Goal: Task Accomplishment & Management: Manage account settings

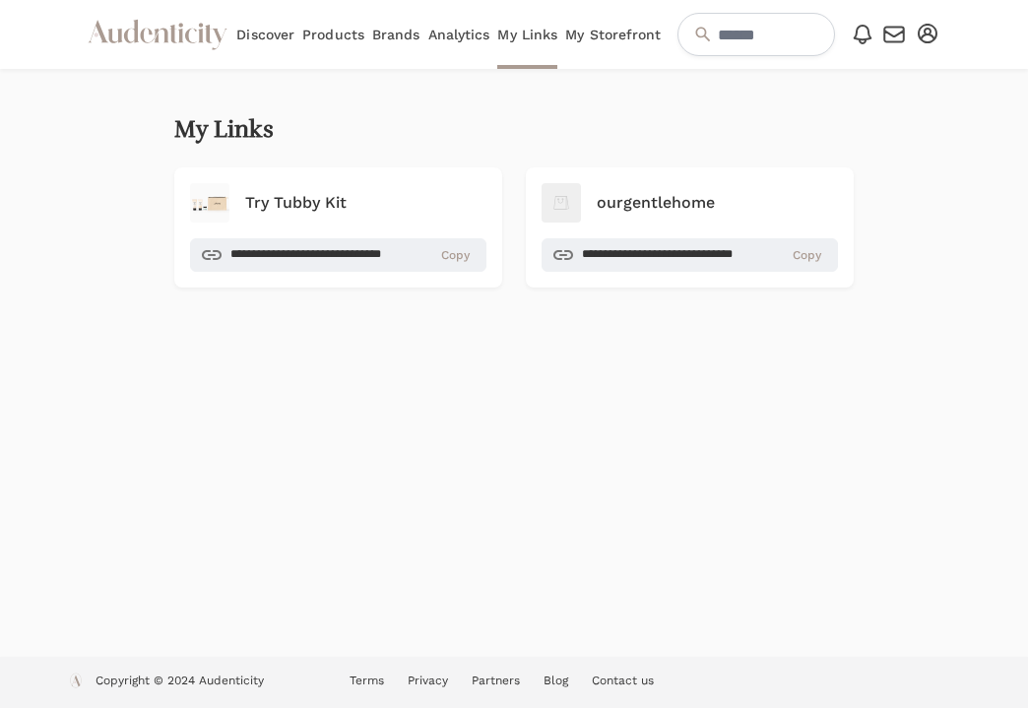
click at [382, 32] on link "Brands" at bounding box center [396, 34] width 48 height 69
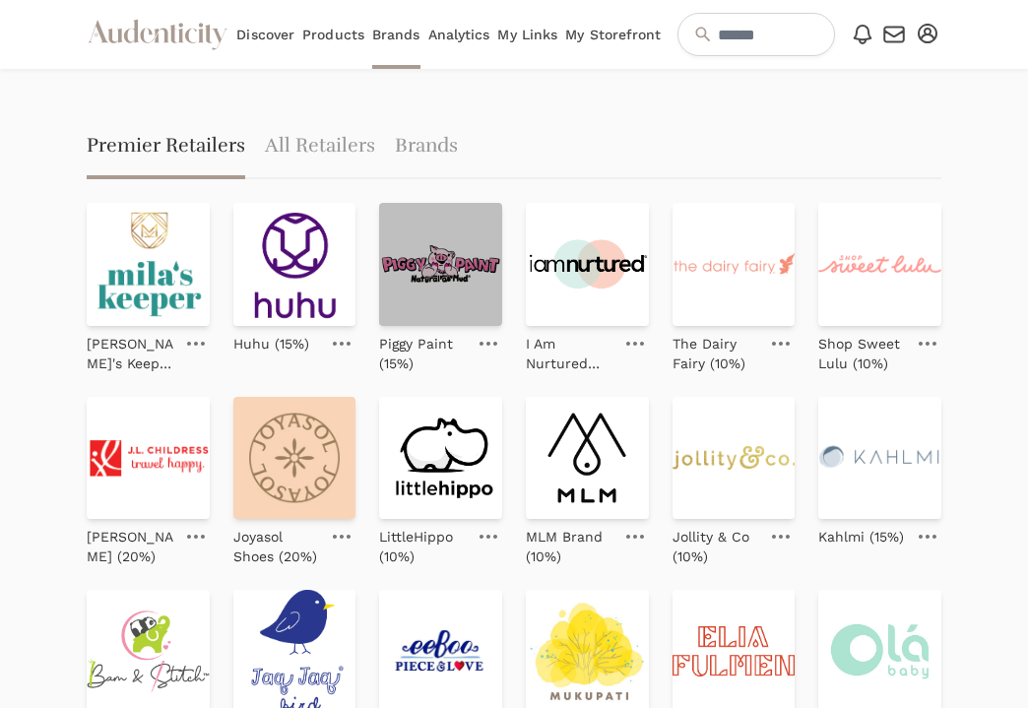
click at [400, 288] on img at bounding box center [440, 264] width 123 height 123
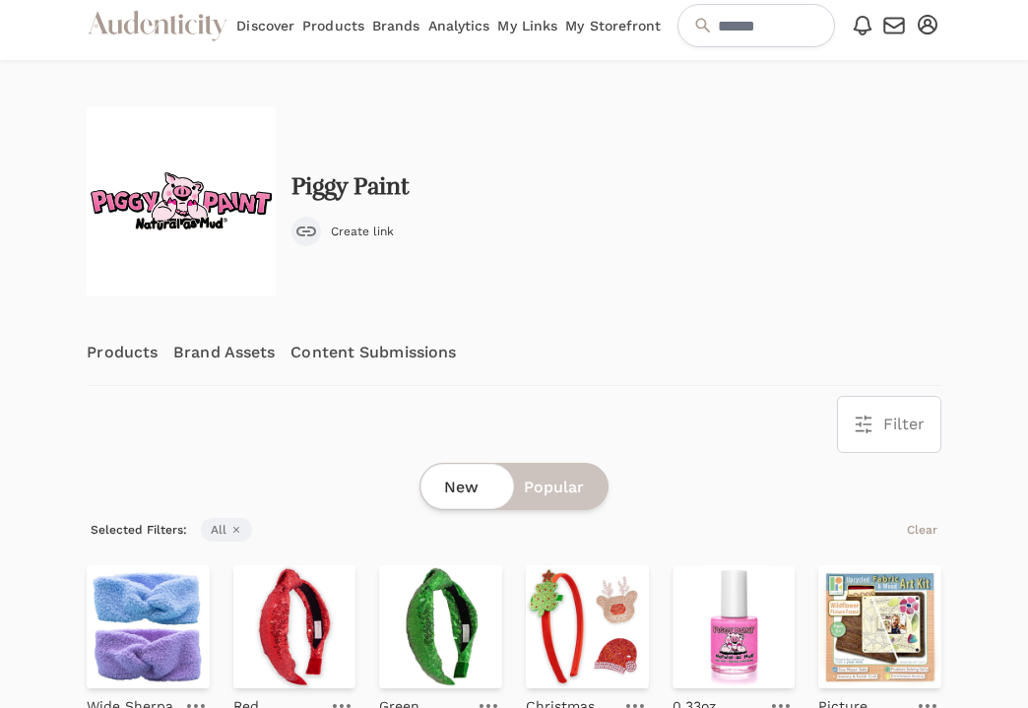
scroll to position [10, 0]
click at [353, 231] on span "Create link" at bounding box center [362, 231] width 63 height 16
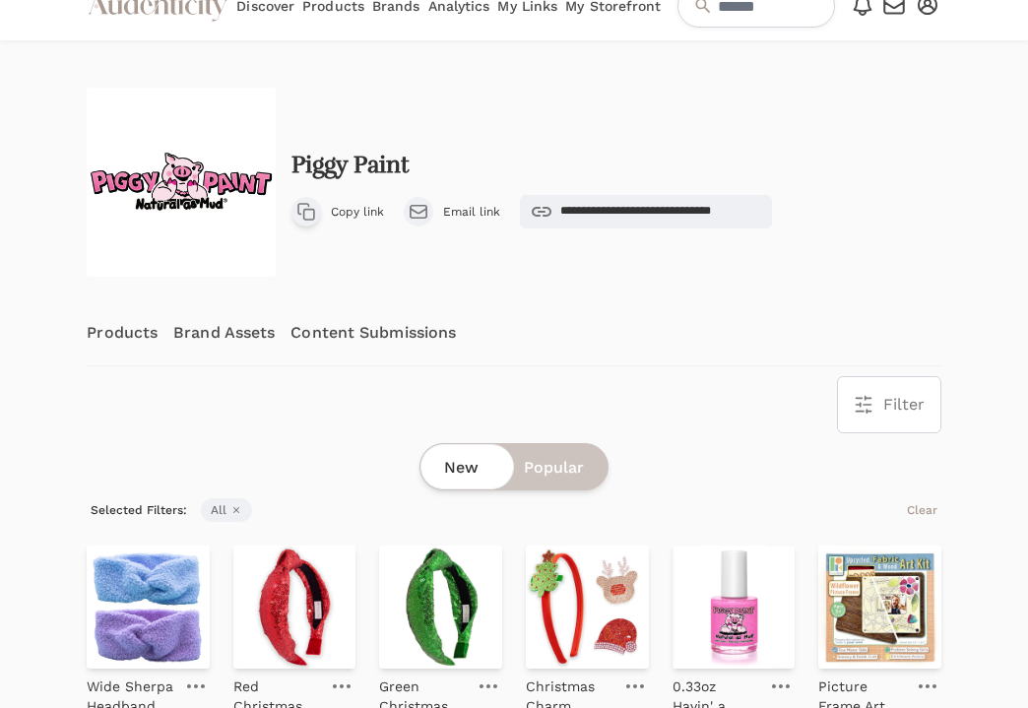
scroll to position [0, 0]
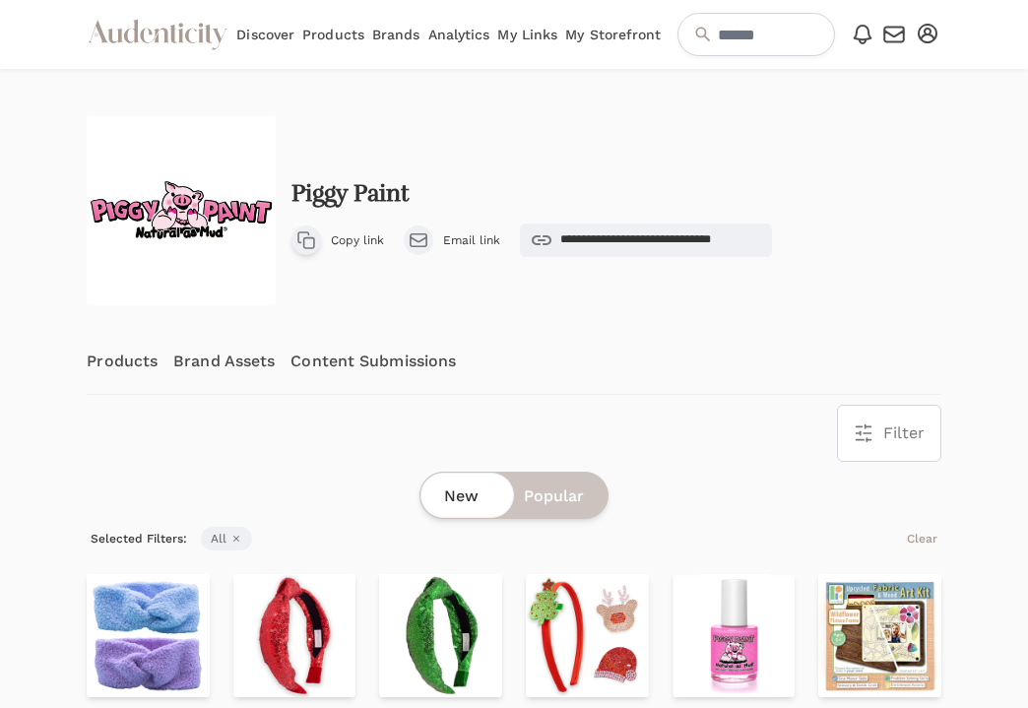
click at [615, 32] on link "My Storefront" at bounding box center [613, 34] width 96 height 69
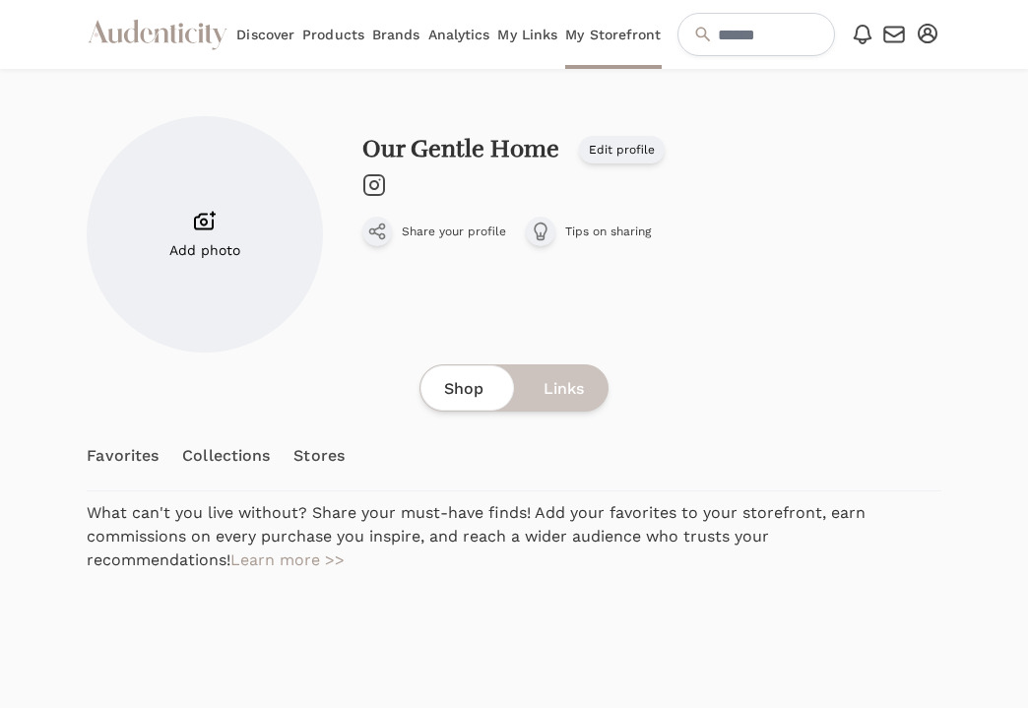
click at [536, 382] on div "Shop Links" at bounding box center [513, 387] width 189 height 47
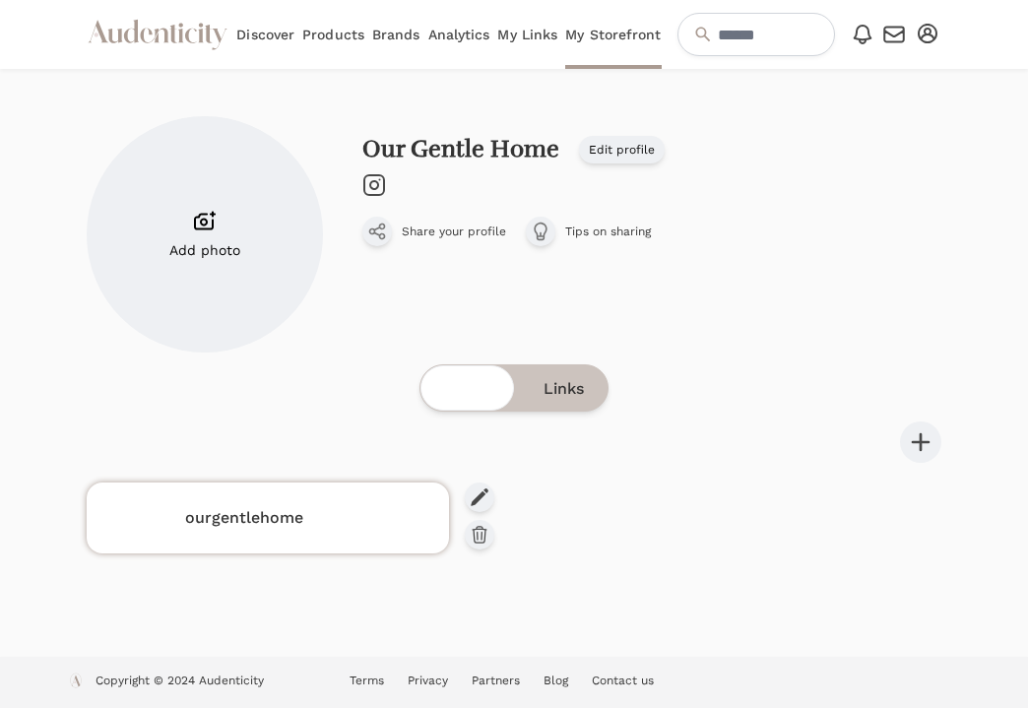
click at [376, 499] on div "ourgentlehome" at bounding box center [267, 517] width 339 height 47
click at [465, 398] on span "Shop" at bounding box center [463, 389] width 39 height 24
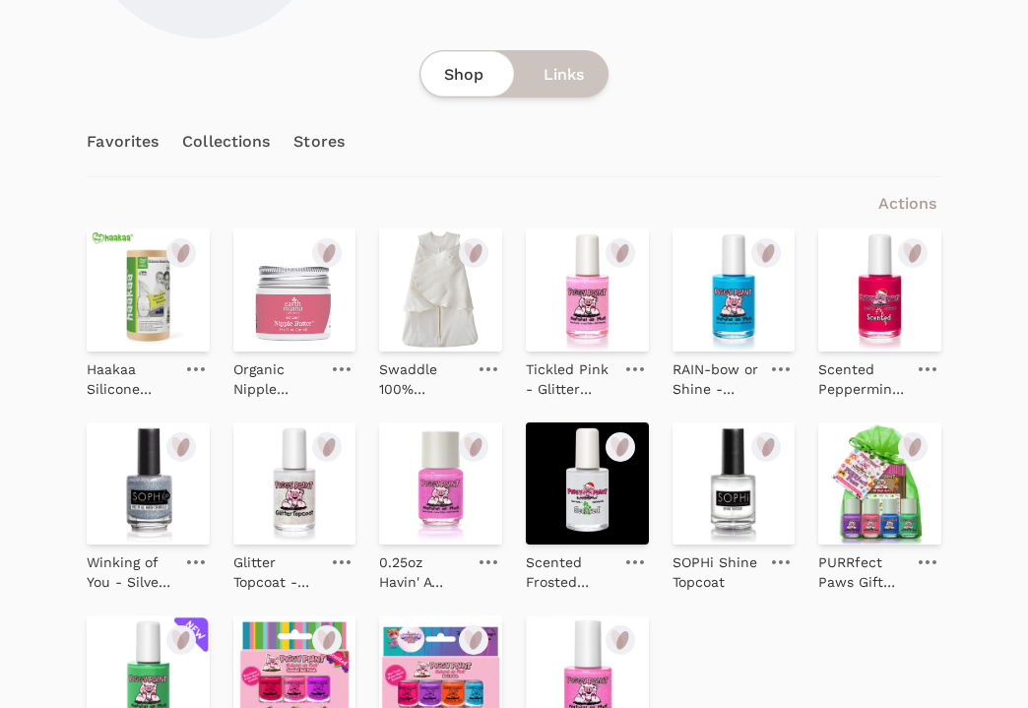
scroll to position [395, 0]
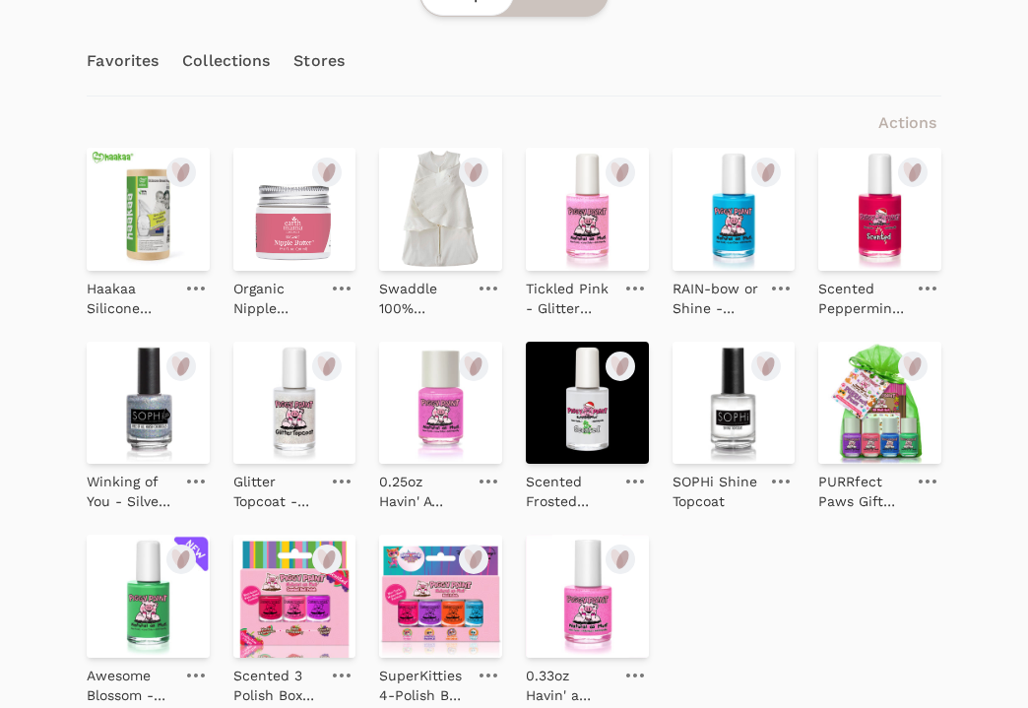
click at [909, 128] on span "Actions" at bounding box center [907, 122] width 58 height 19
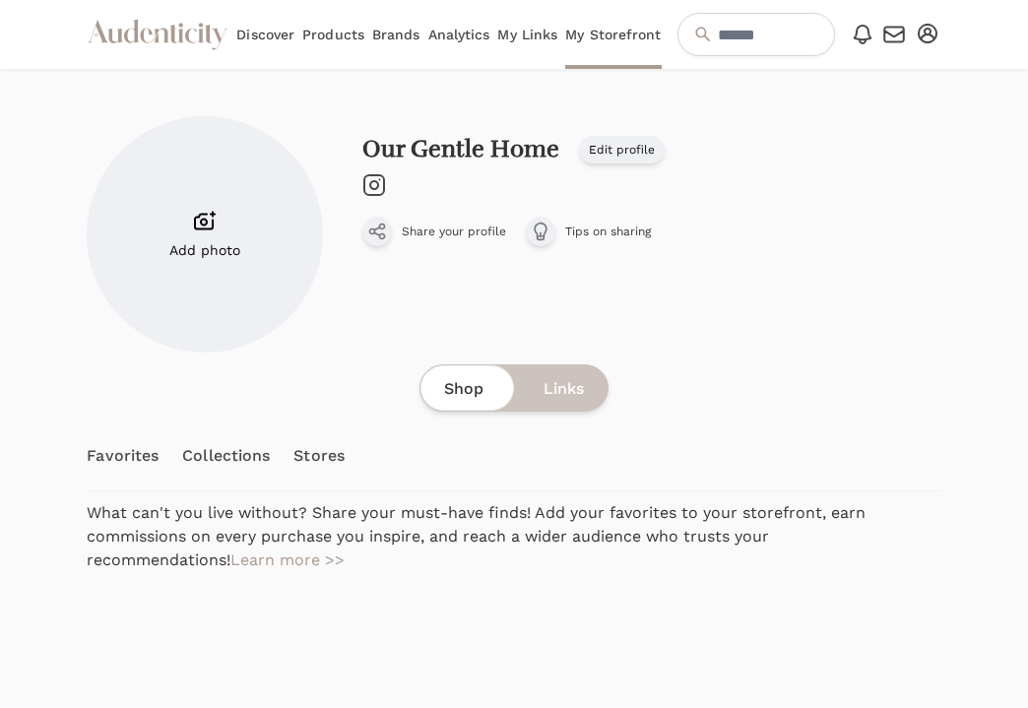
click at [566, 390] on span "Links" at bounding box center [564, 389] width 40 height 24
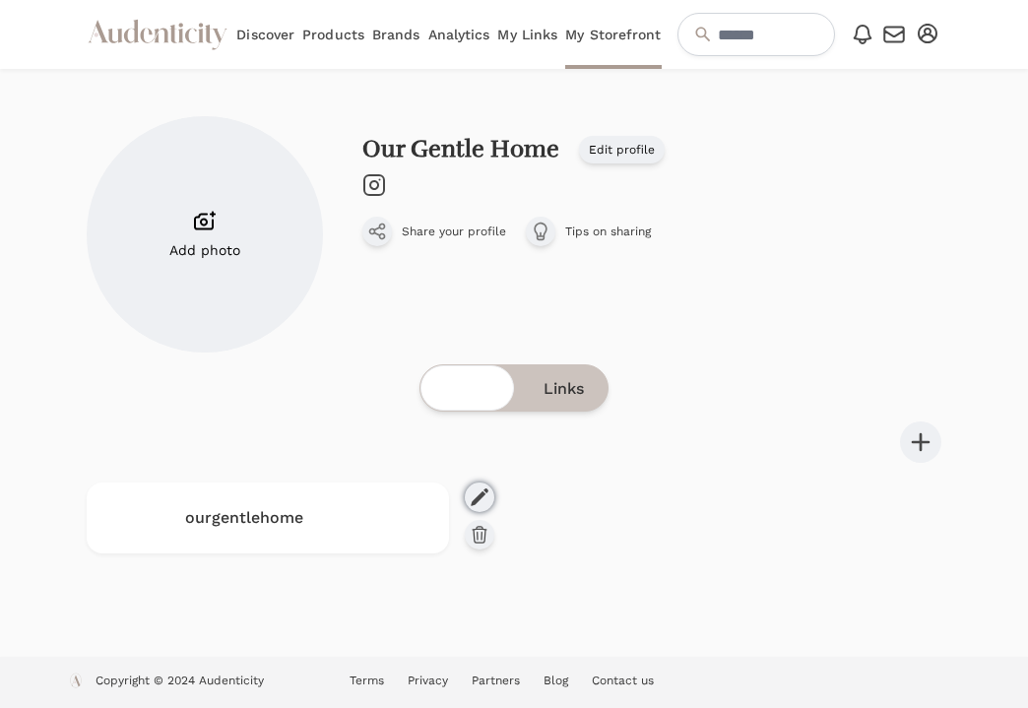
click at [479, 496] on icon at bounding box center [479, 497] width 17 height 18
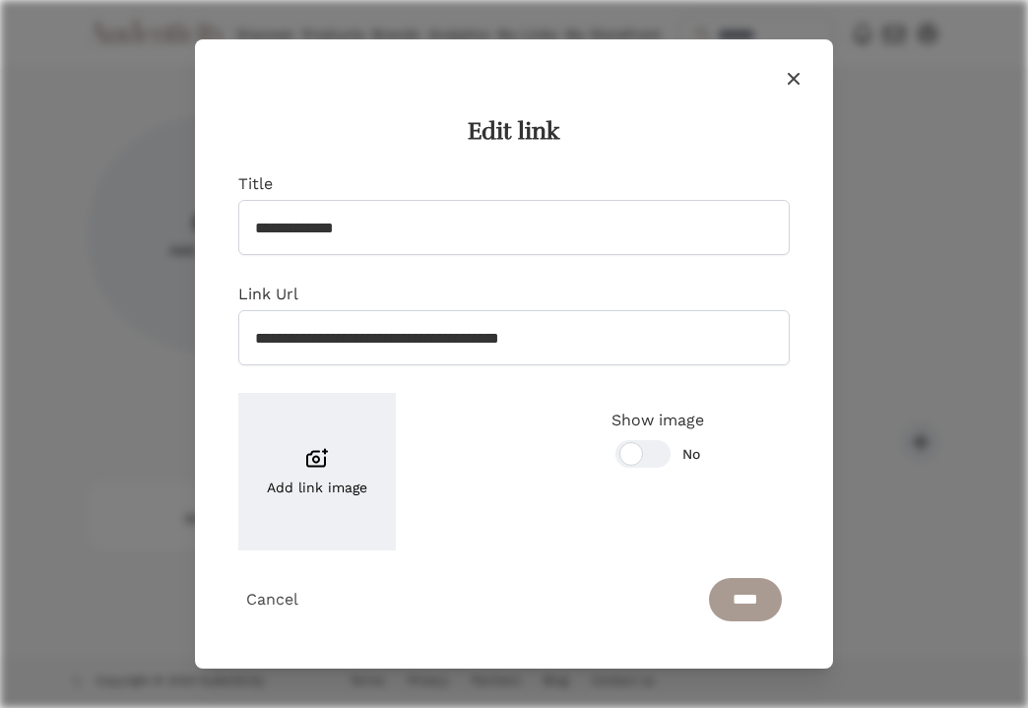
click at [272, 602] on span "Cancel" at bounding box center [272, 599] width 52 height 19
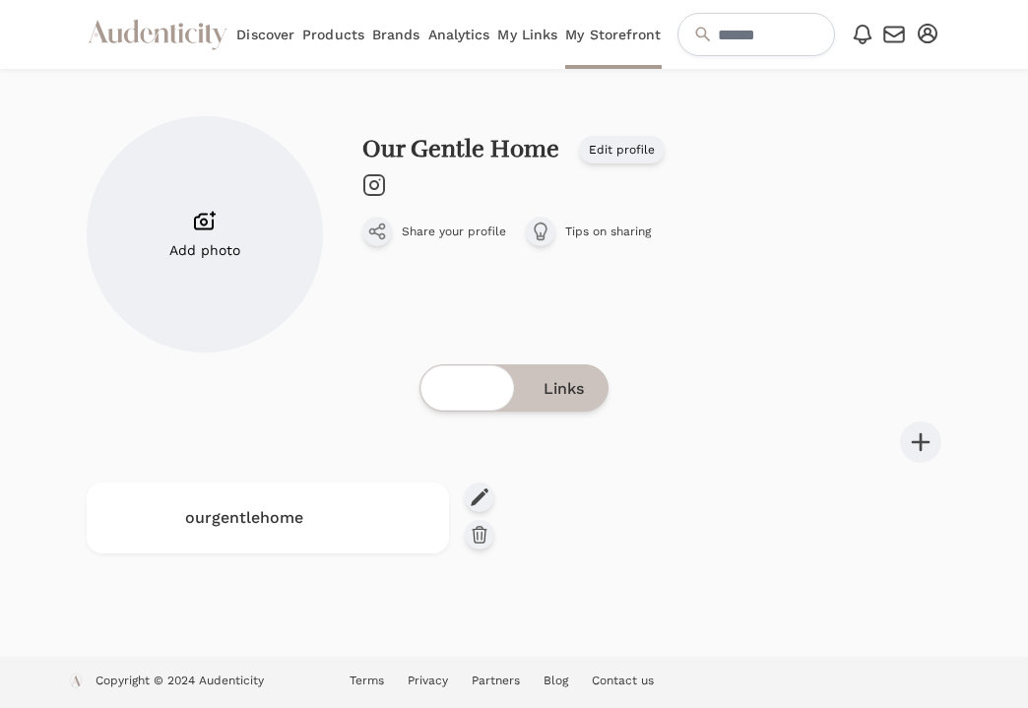
click at [454, 380] on span "Shop" at bounding box center [463, 389] width 39 height 24
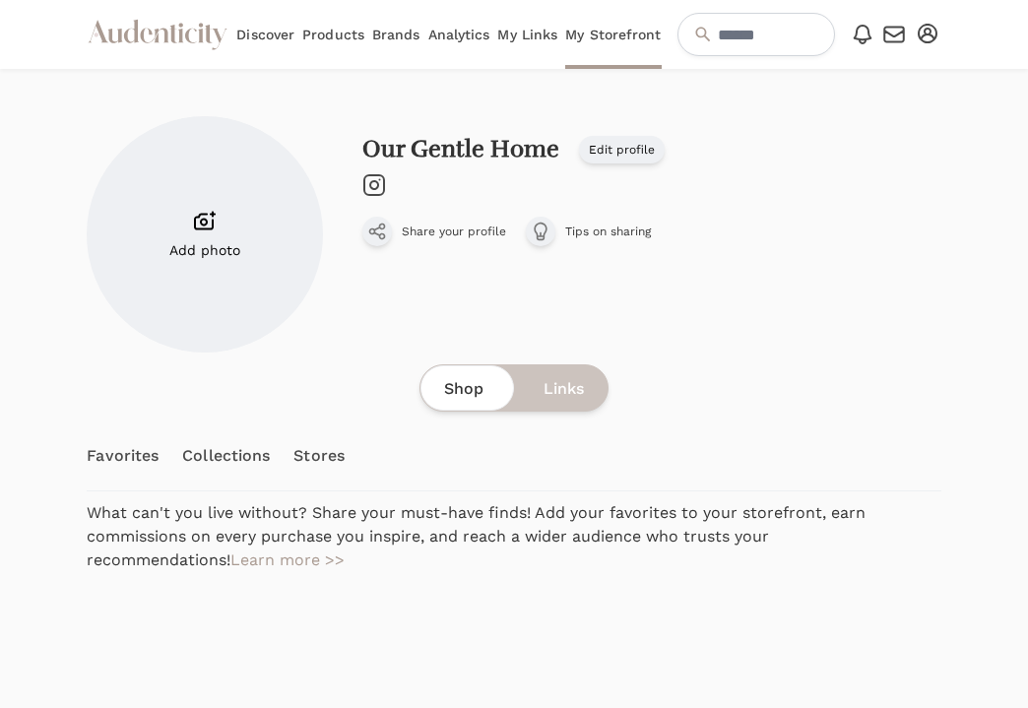
click at [401, 33] on link "Brands" at bounding box center [396, 34] width 48 height 69
click at [401, 35] on link "Brands" at bounding box center [396, 34] width 48 height 69
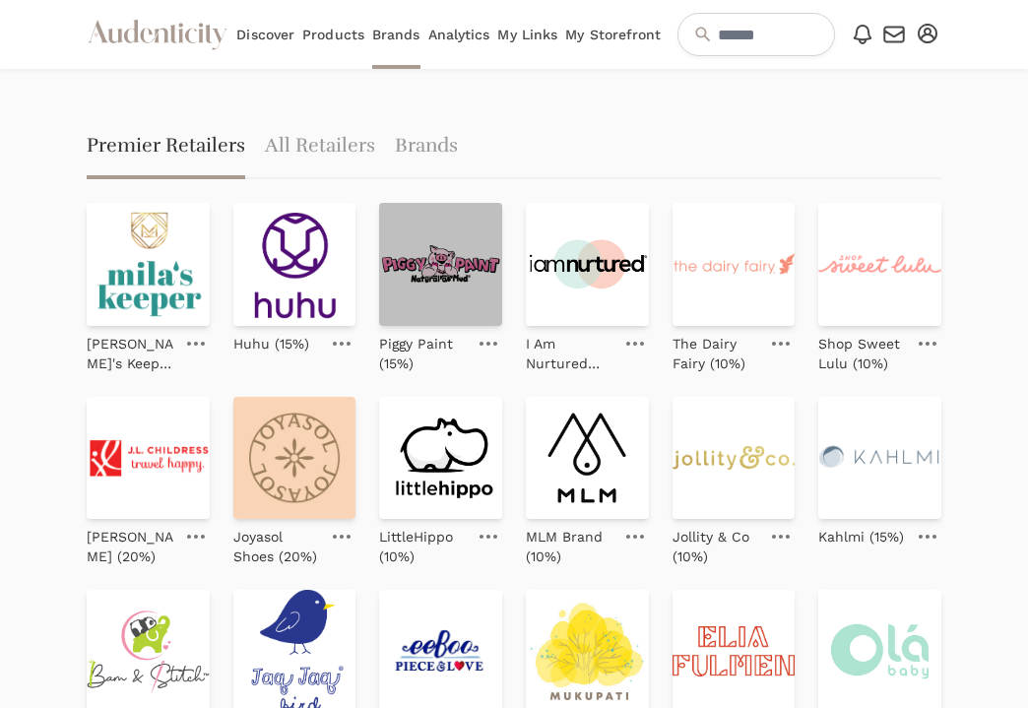
click at [398, 255] on img at bounding box center [440, 264] width 123 height 123
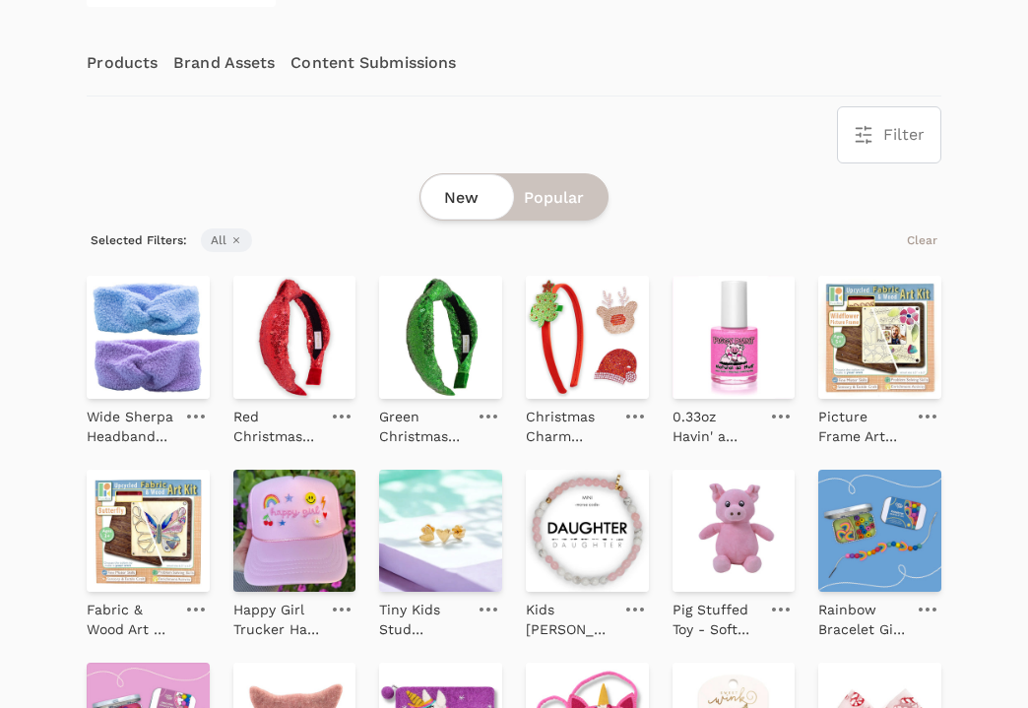
scroll to position [330, 0]
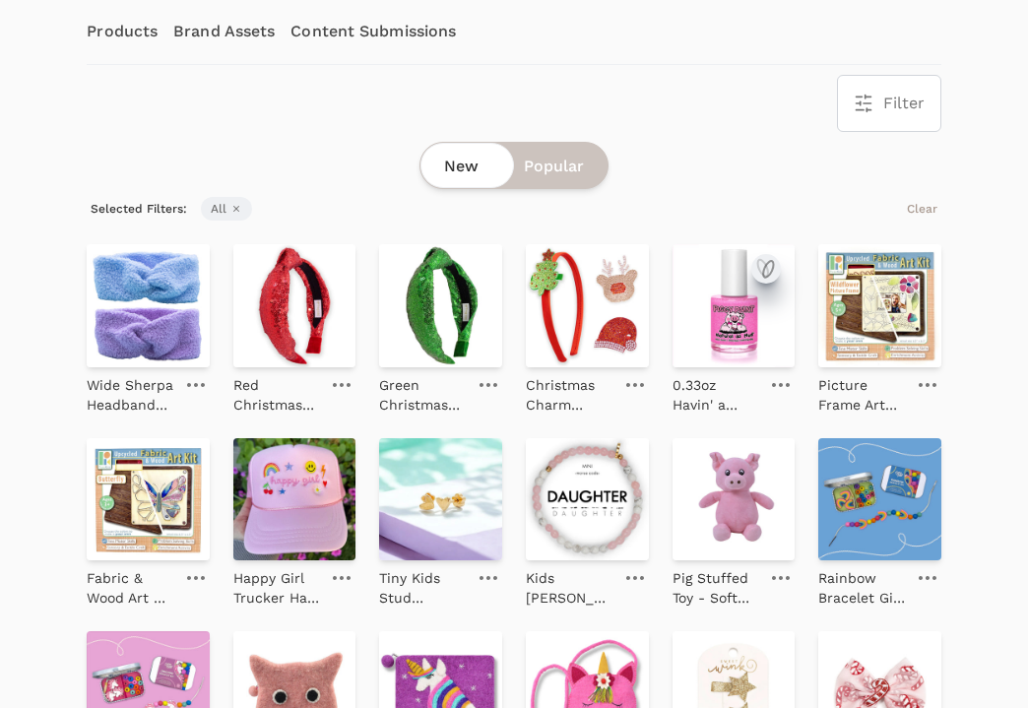
click at [768, 269] on icon "submit" at bounding box center [763, 268] width 10 height 17
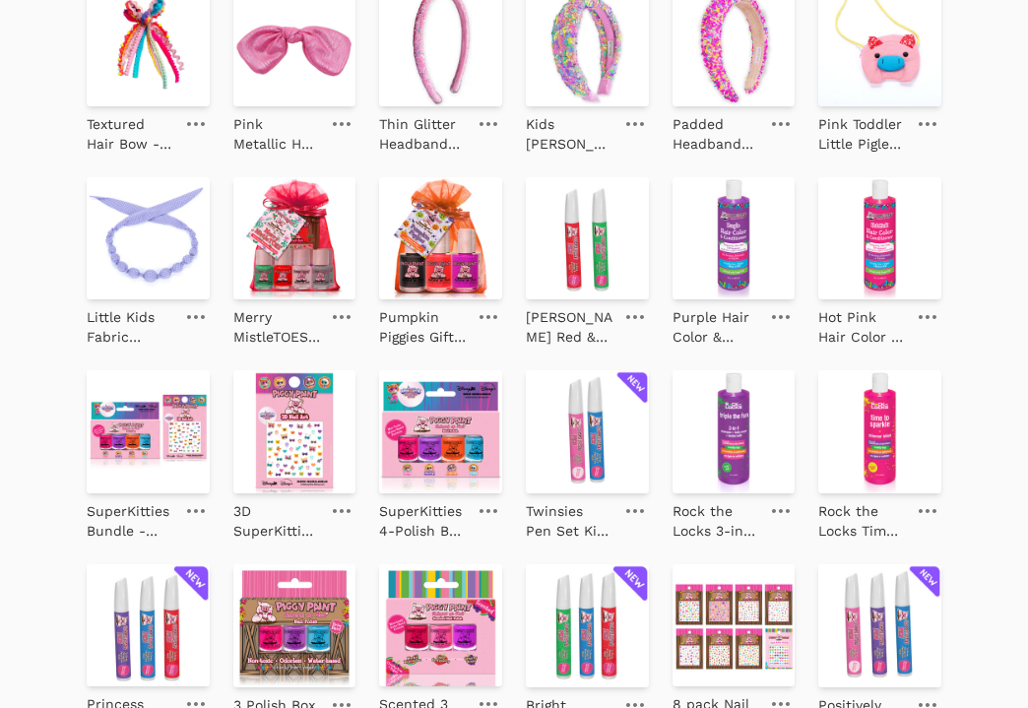
scroll to position [1367, 0]
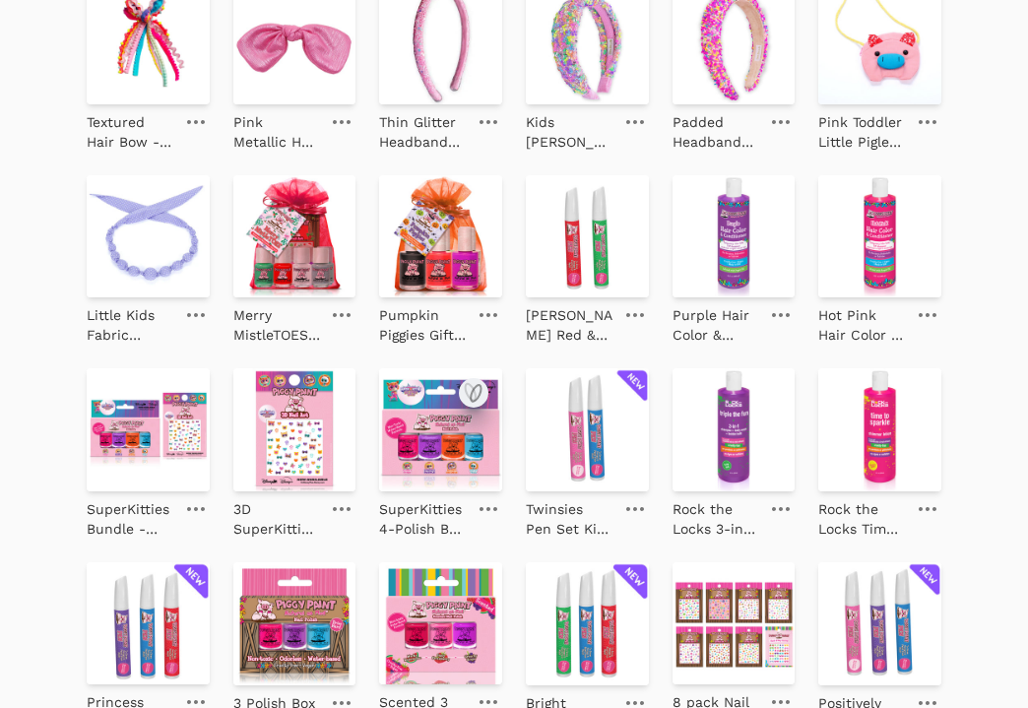
click at [471, 395] on icon "submit" at bounding box center [476, 393] width 10 height 17
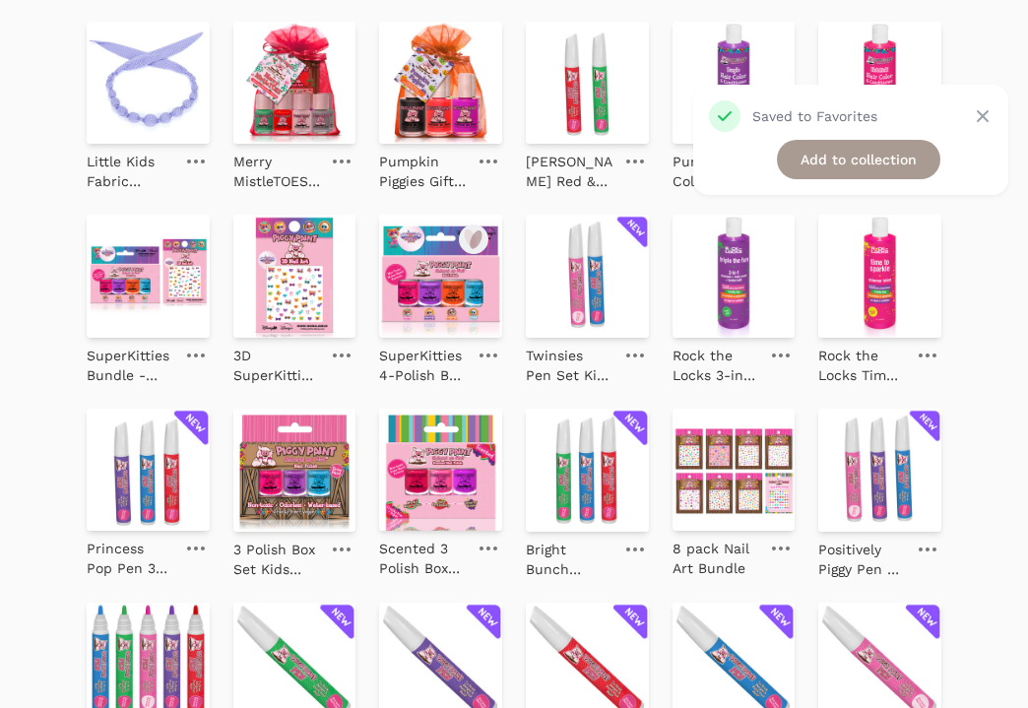
scroll to position [1555, 0]
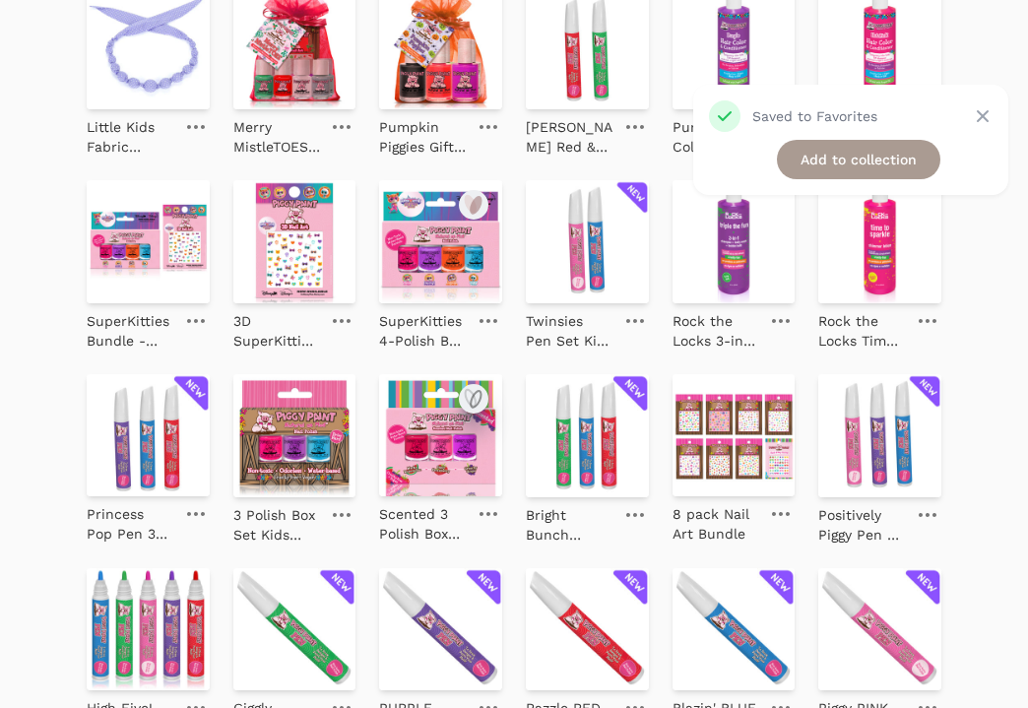
click at [472, 399] on icon "submit" at bounding box center [476, 399] width 10 height 17
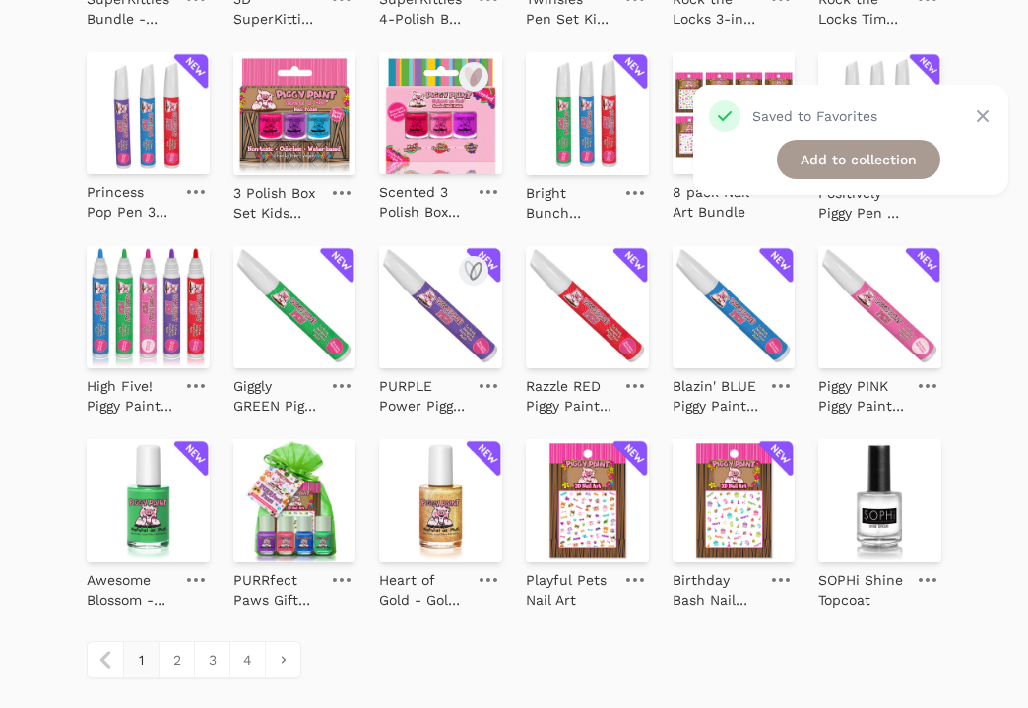
scroll to position [1884, 0]
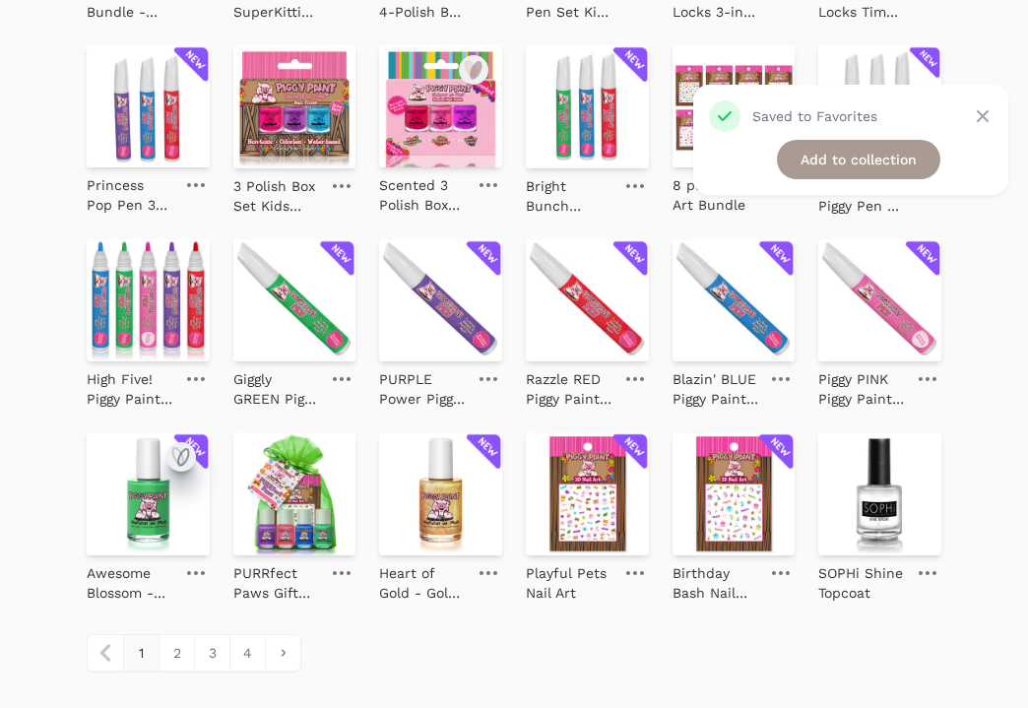
click at [179, 454] on icon "submit" at bounding box center [183, 457] width 10 height 17
click at [332, 457] on icon "submit" at bounding box center [327, 457] width 24 height 24
click at [914, 456] on icon "submit" at bounding box center [909, 456] width 10 height 17
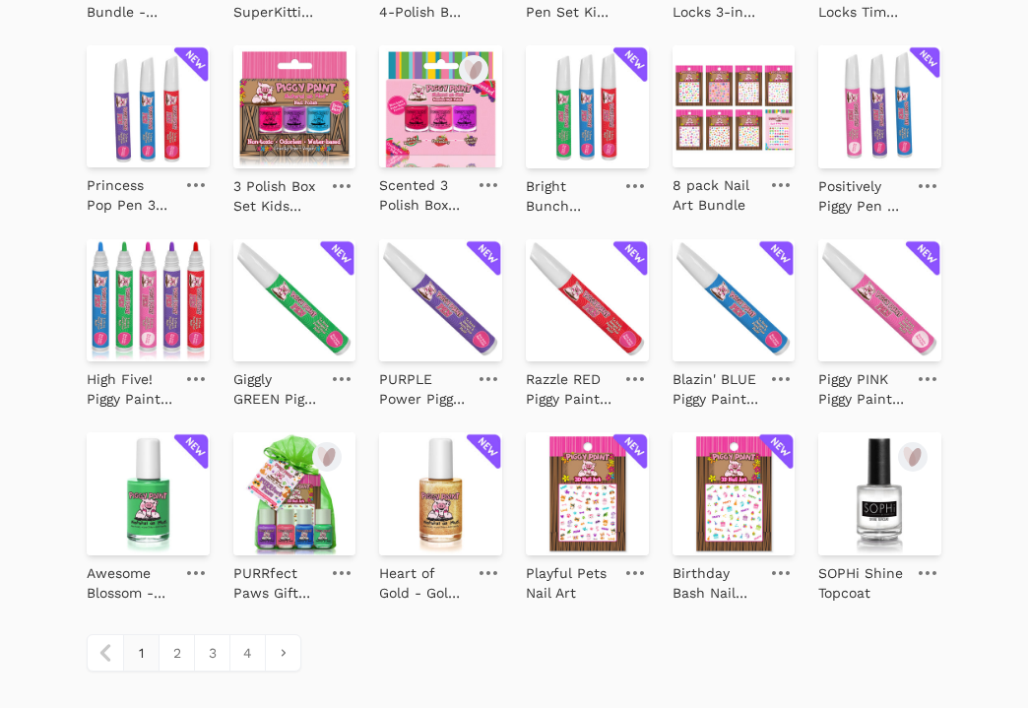
scroll to position [1945, 0]
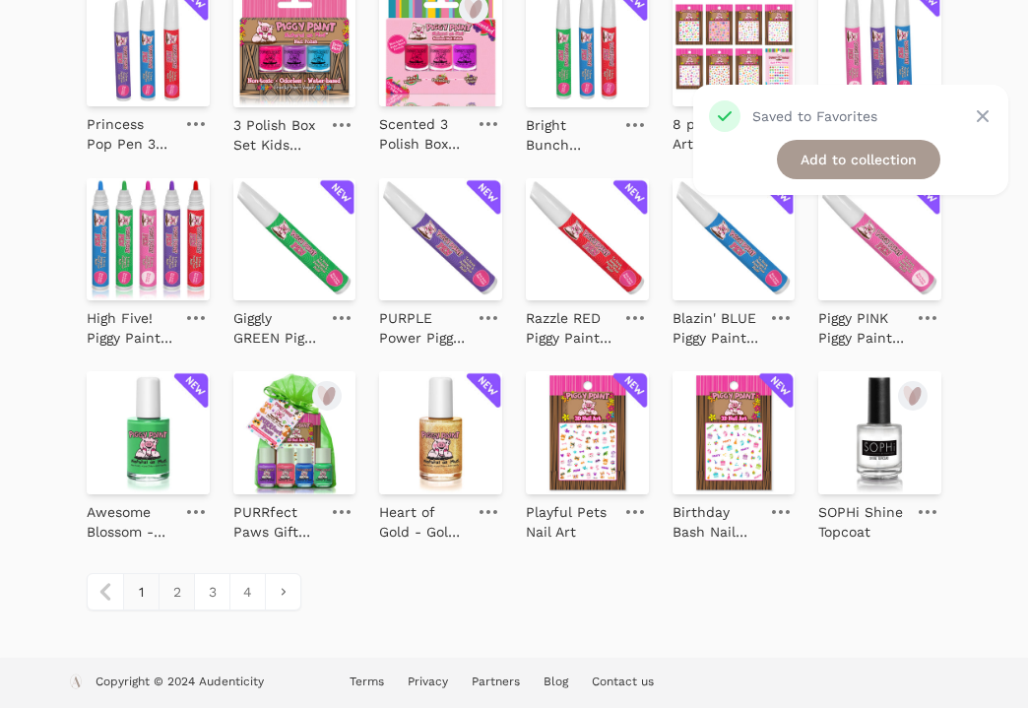
click at [184, 598] on link "2" at bounding box center [176, 591] width 35 height 35
click at [182, 585] on link "2" at bounding box center [176, 591] width 35 height 35
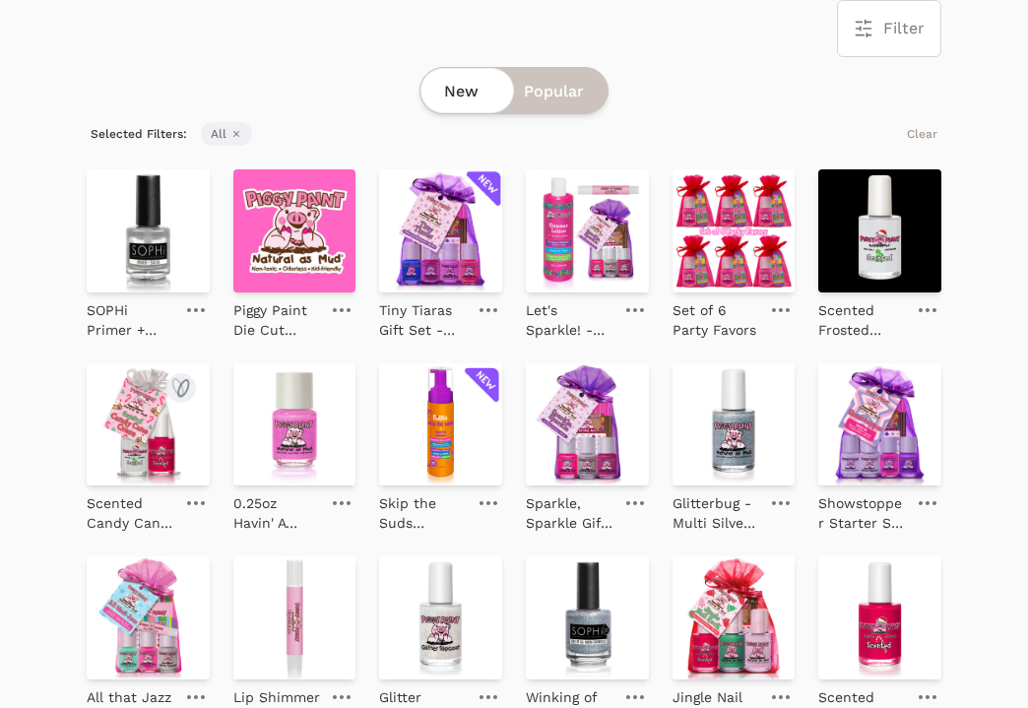
scroll to position [408, 0]
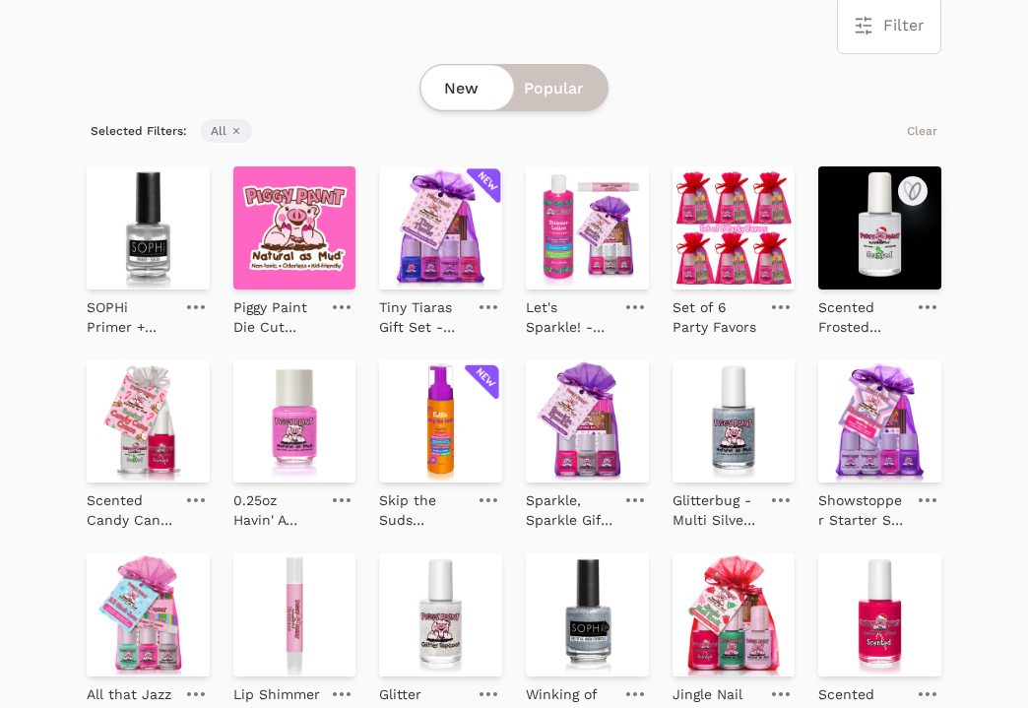
click at [915, 190] on icon "submit" at bounding box center [913, 191] width 24 height 24
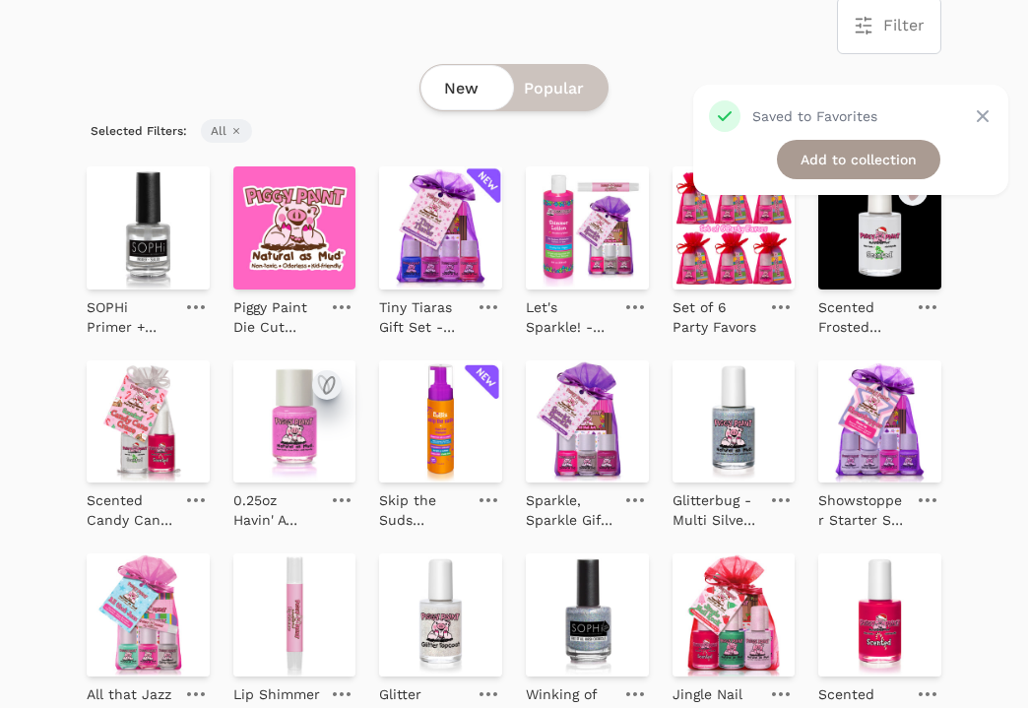
click at [327, 381] on icon "submit" at bounding box center [330, 385] width 10 height 17
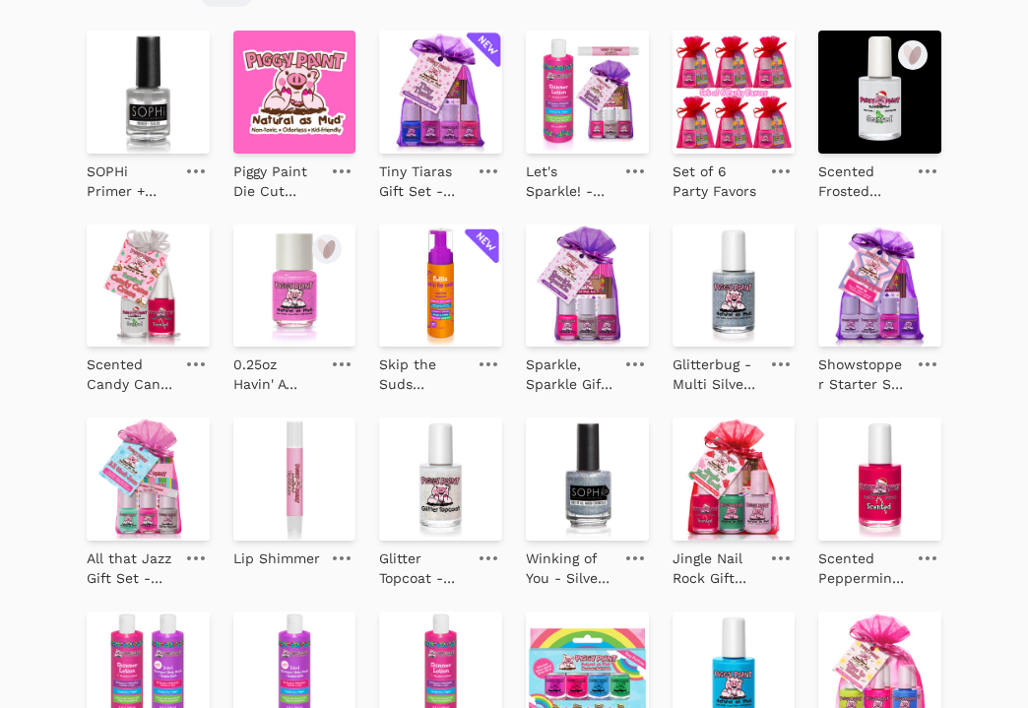
scroll to position [558, 0]
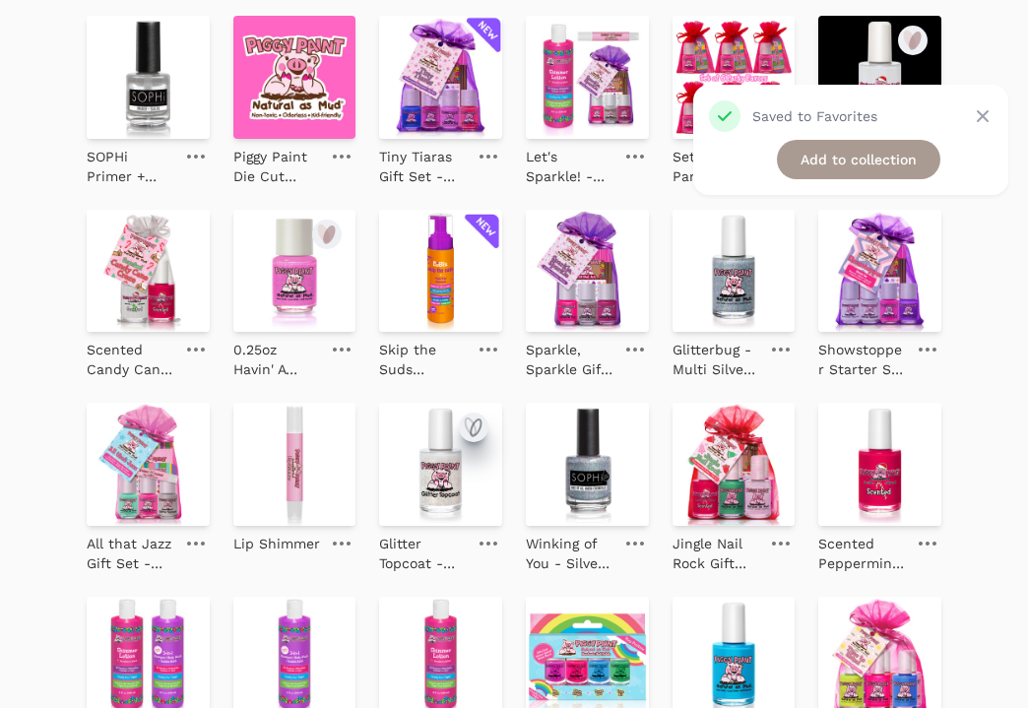
click at [476, 416] on icon "submit" at bounding box center [474, 428] width 24 height 24
click at [619, 425] on icon "submit" at bounding box center [616, 426] width 10 height 17
click at [922, 422] on icon "submit" at bounding box center [913, 428] width 24 height 24
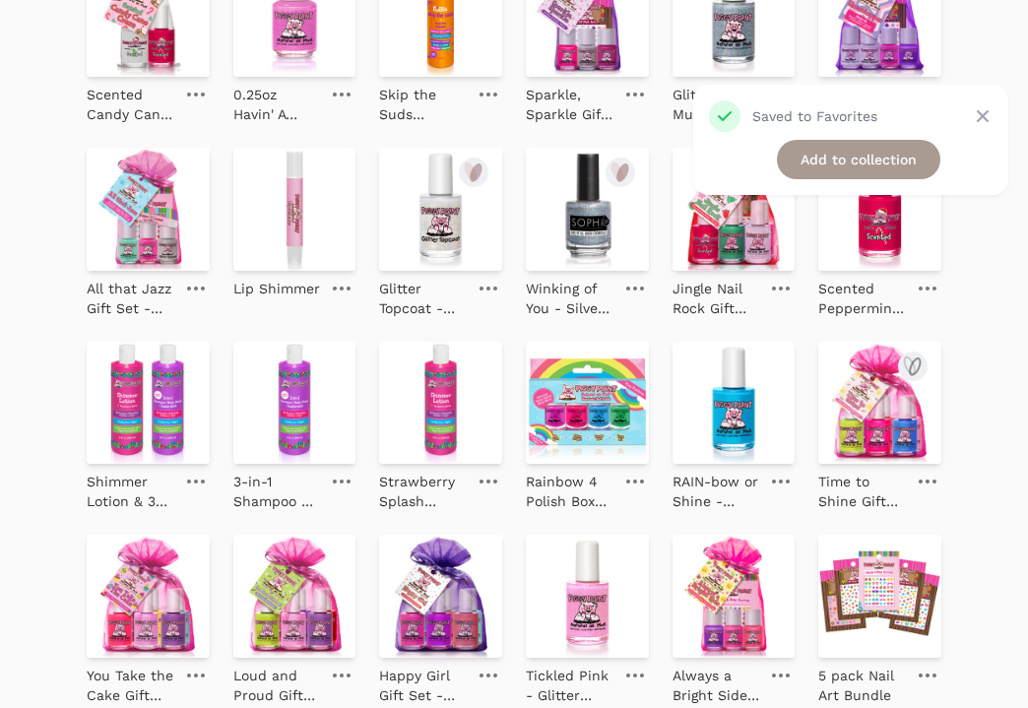
scroll to position [837, 0]
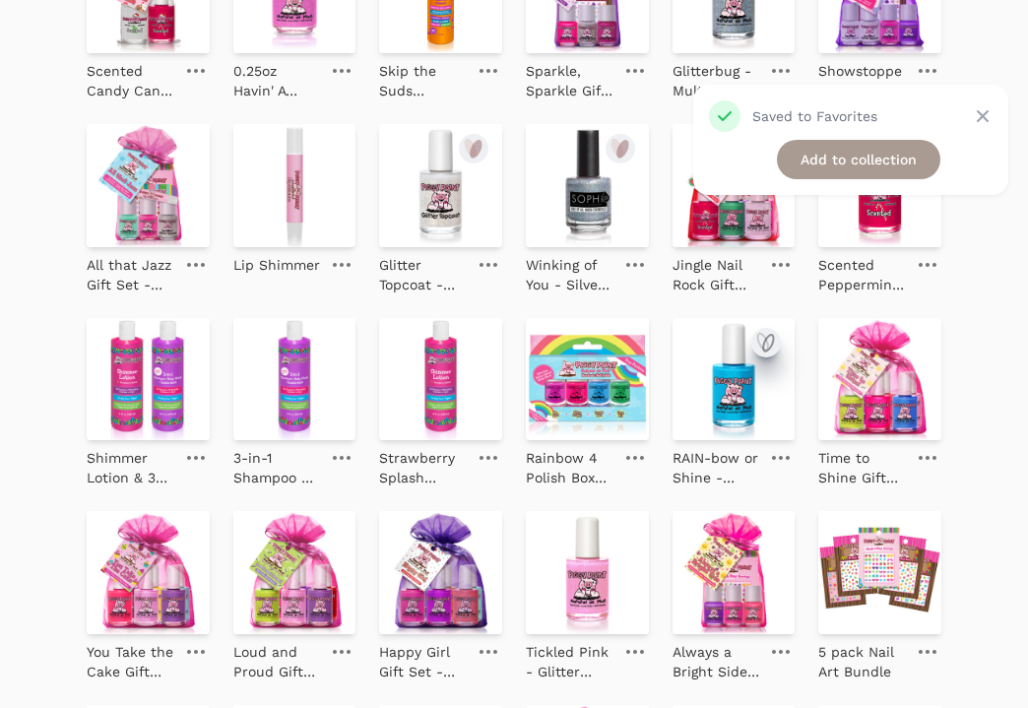
click at [768, 333] on icon "submit" at bounding box center [766, 343] width 24 height 24
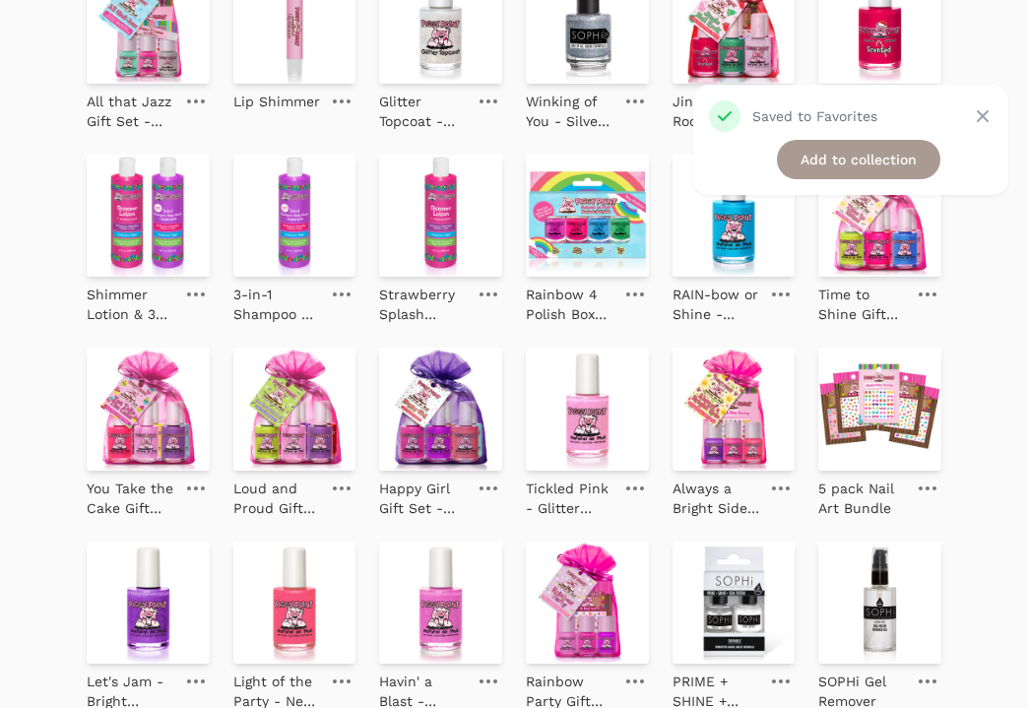
scroll to position [1005, 0]
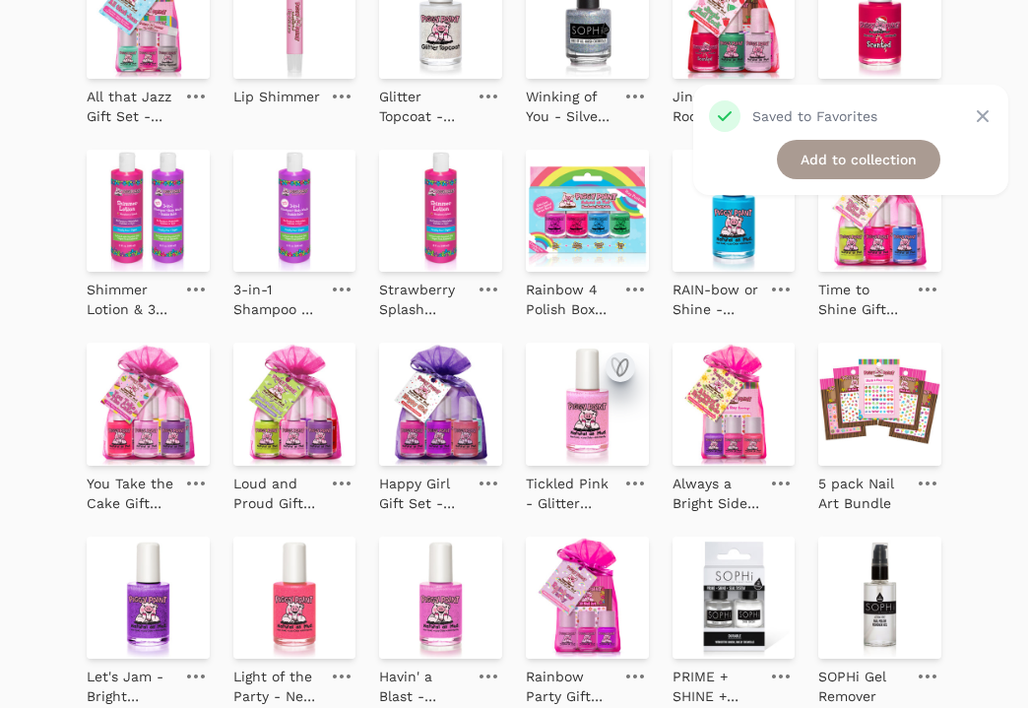
click at [628, 358] on icon "submit" at bounding box center [620, 367] width 24 height 24
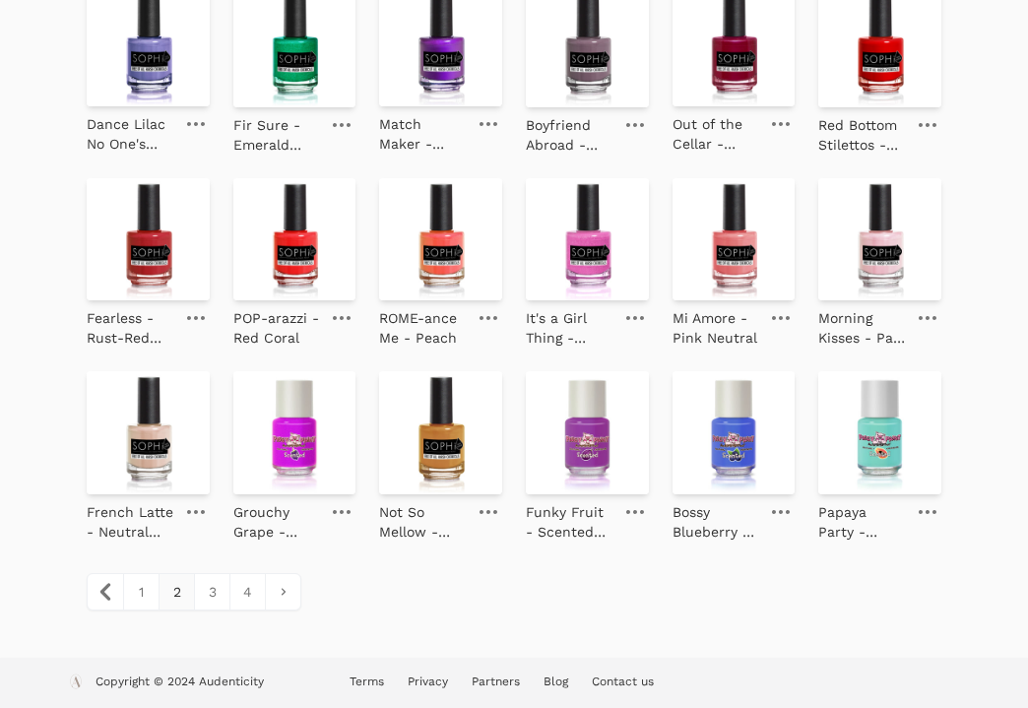
scroll to position [0, 0]
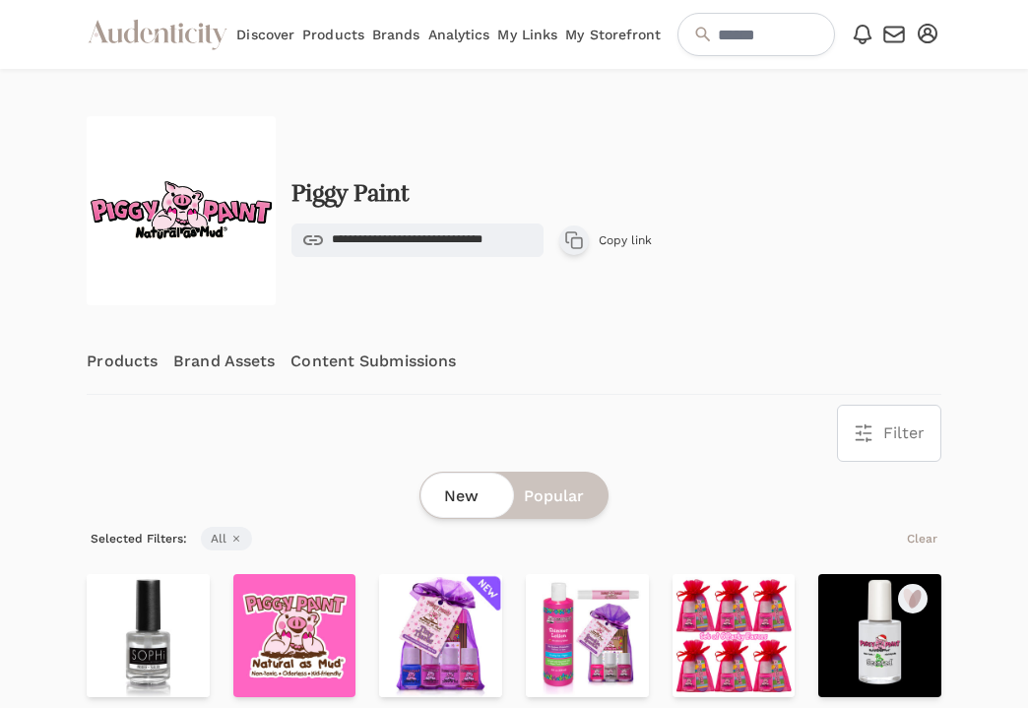
click at [388, 27] on link "Brands" at bounding box center [396, 34] width 48 height 69
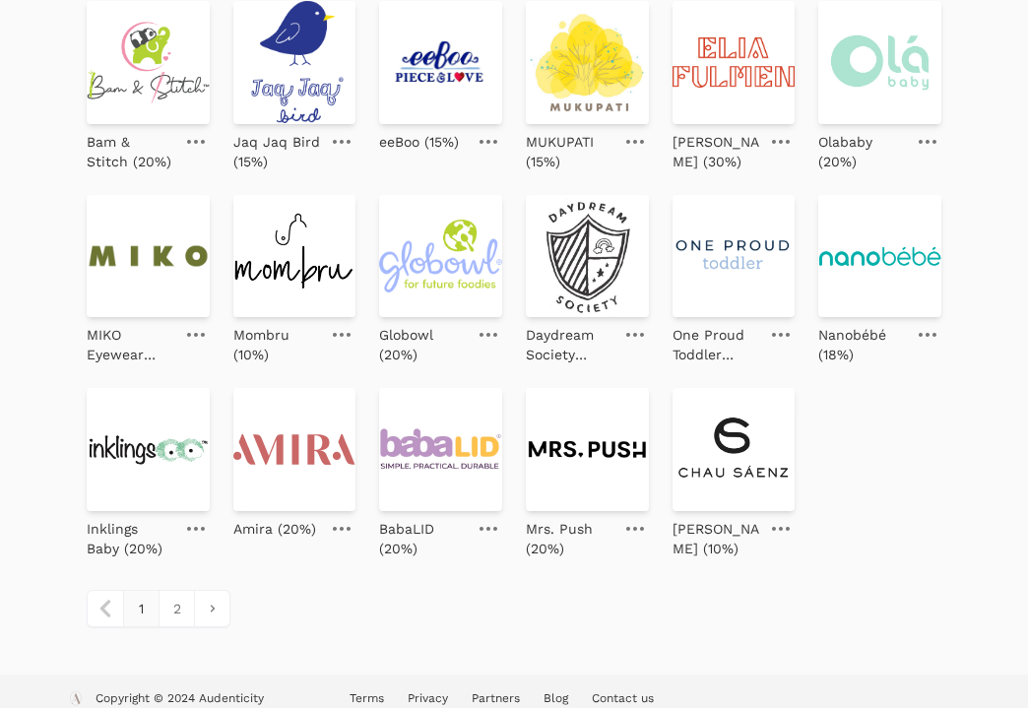
scroll to position [607, 0]
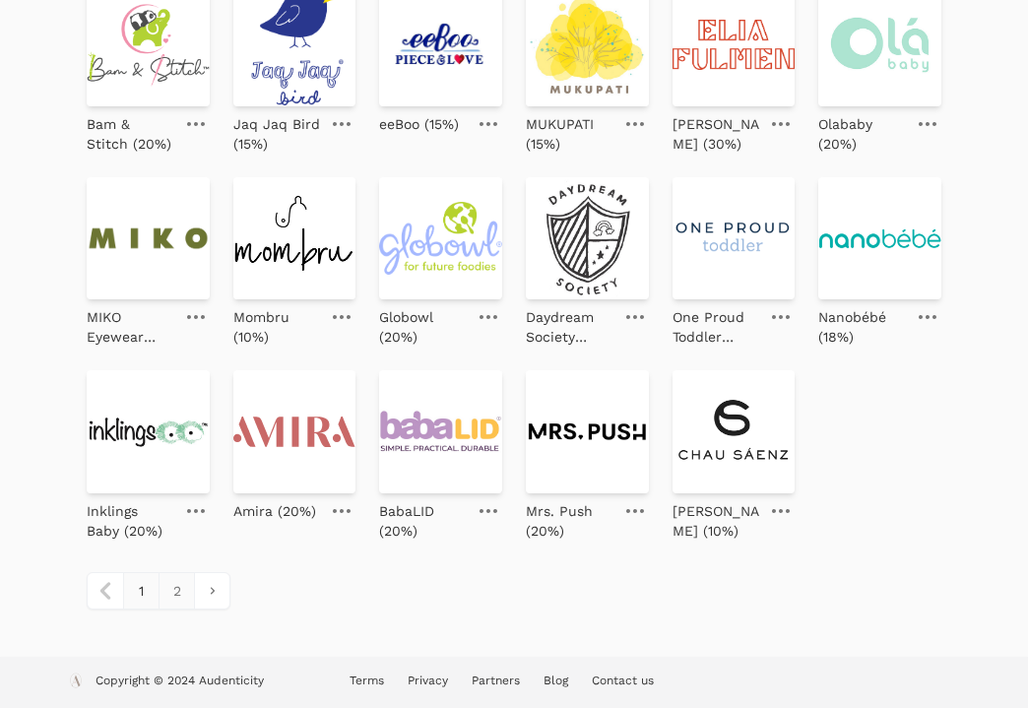
click at [170, 598] on link "2" at bounding box center [176, 590] width 35 height 35
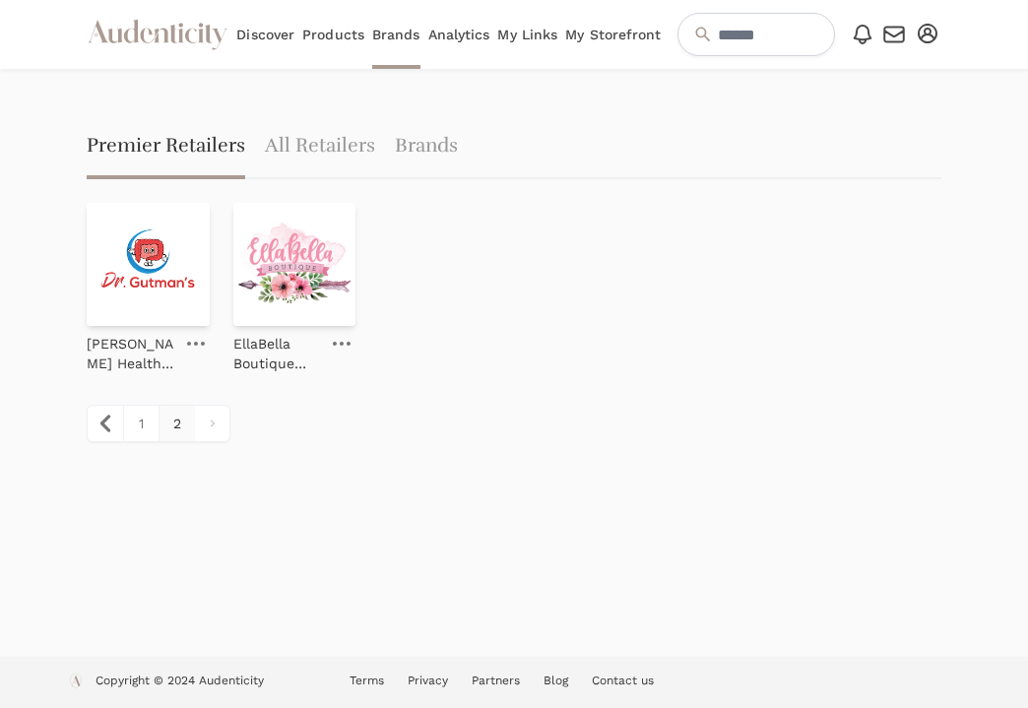
click at [341, 32] on link "Products" at bounding box center [333, 34] width 62 height 69
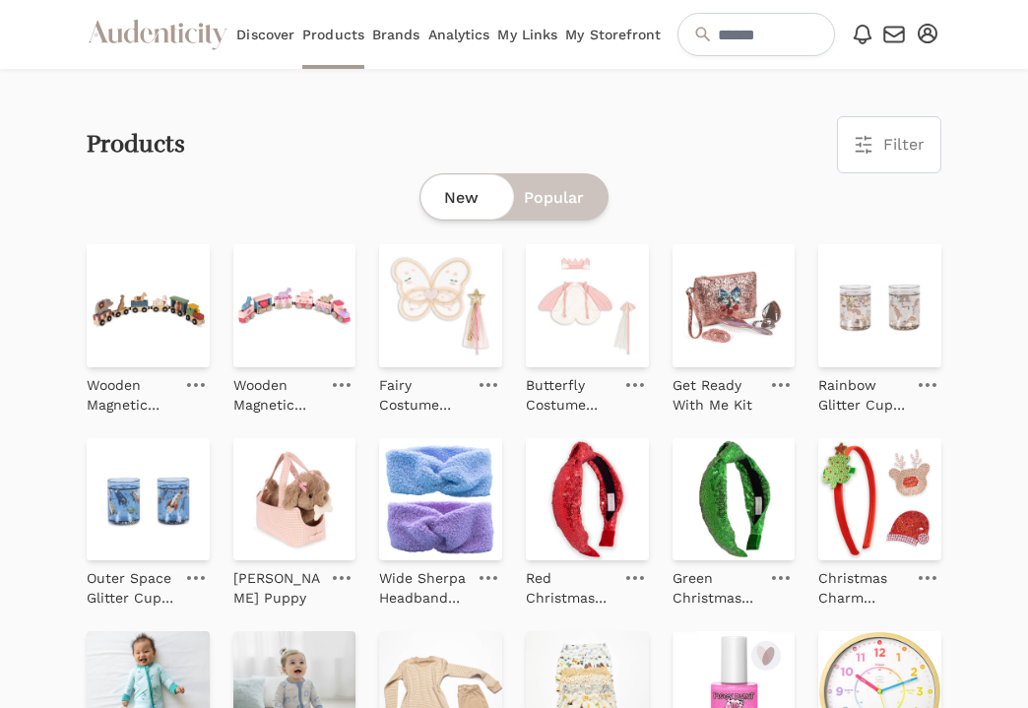
click at [281, 29] on link "Discover" at bounding box center [265, 34] width 58 height 69
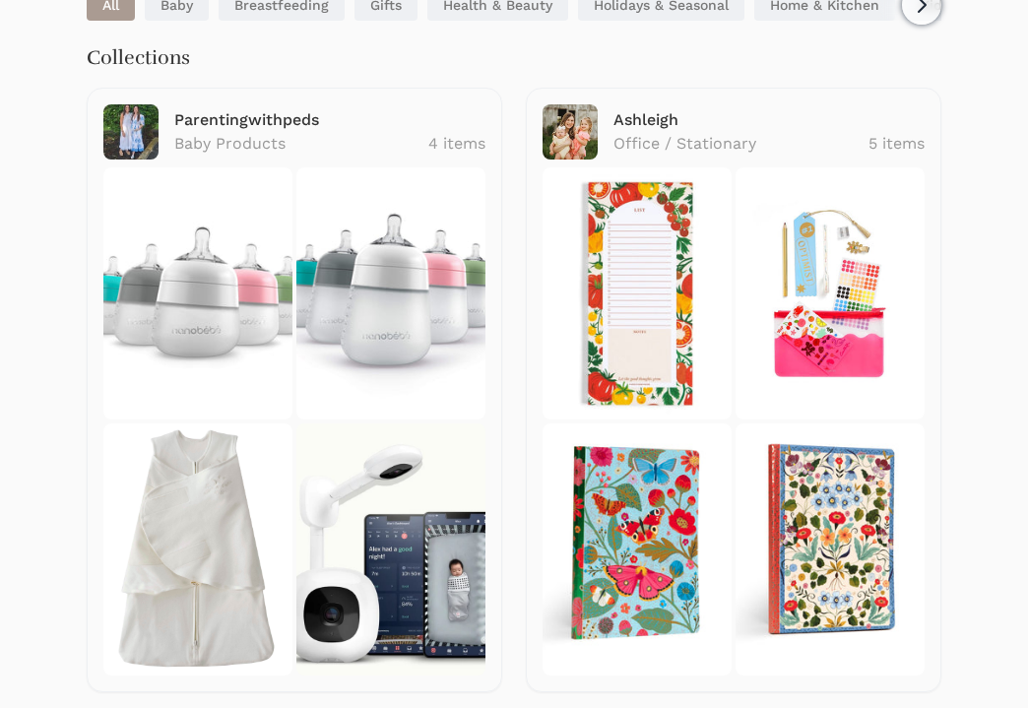
scroll to position [195, 0]
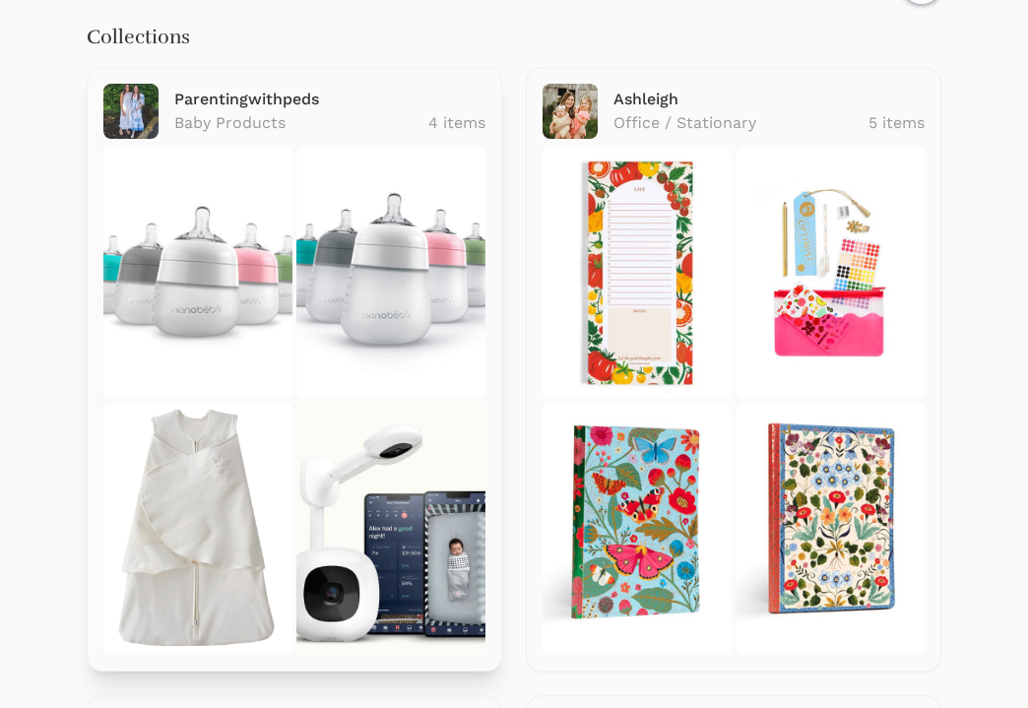
click at [235, 95] on link "Parentingwithpeds" at bounding box center [246, 99] width 145 height 19
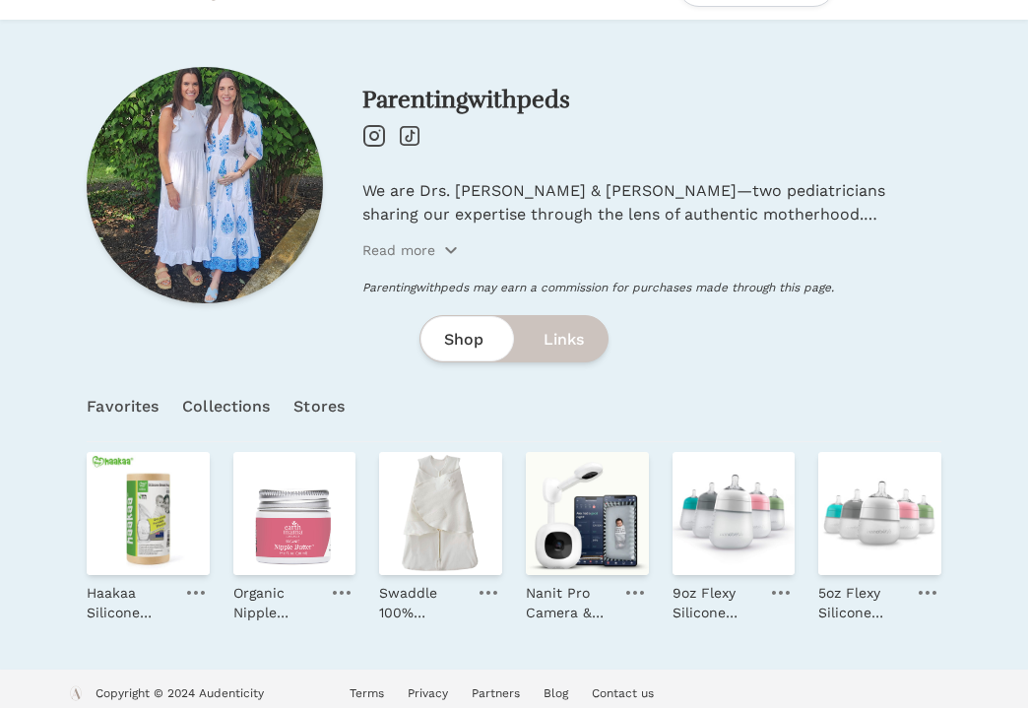
scroll to position [61, 0]
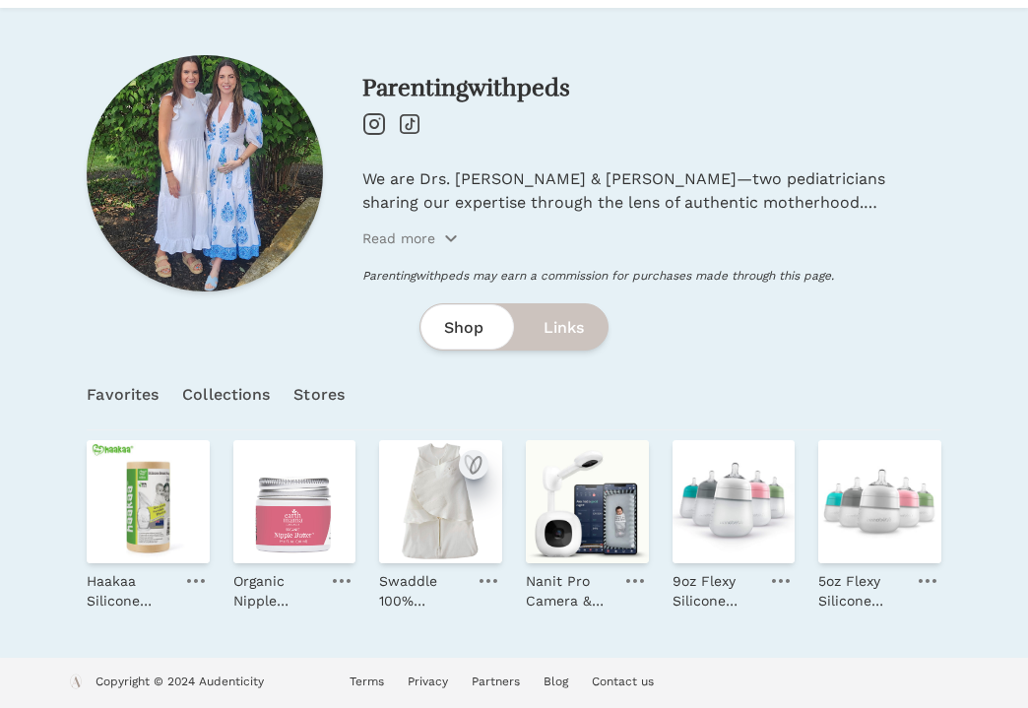
click at [471, 467] on icon "submit" at bounding box center [476, 465] width 10 height 17
click at [326, 471] on icon "submit" at bounding box center [324, 464] width 10 height 17
click at [182, 463] on icon "submit" at bounding box center [177, 464] width 10 height 17
click at [205, 389] on link "Collections" at bounding box center [226, 394] width 88 height 69
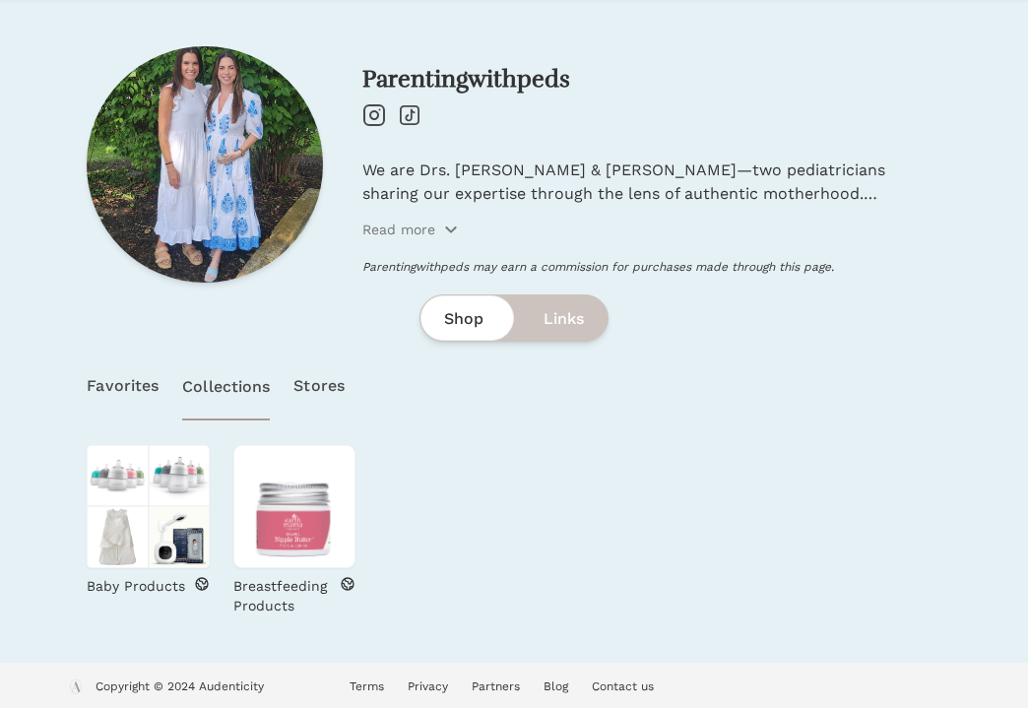
scroll to position [75, 0]
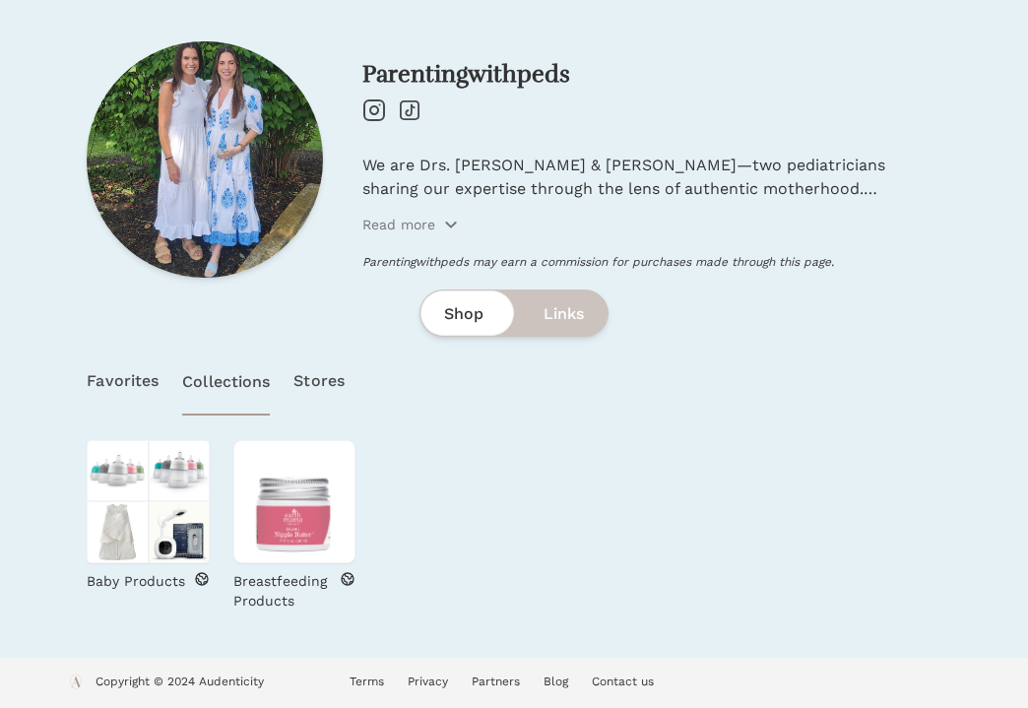
click at [325, 384] on link "Stores" at bounding box center [318, 381] width 51 height 69
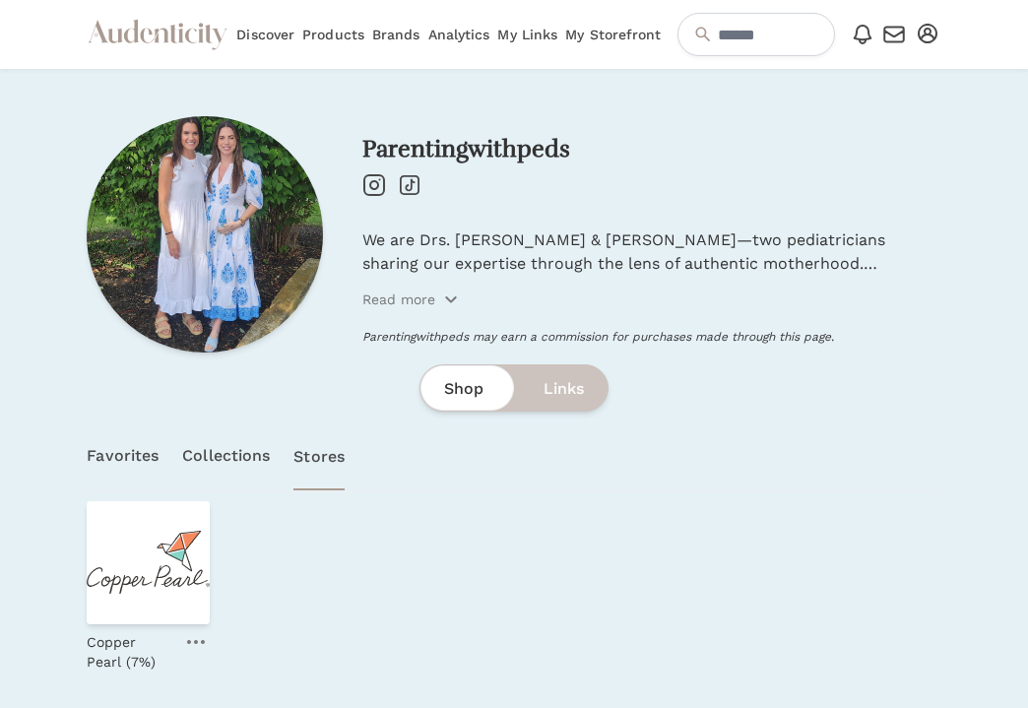
click at [625, 36] on link "My Storefront" at bounding box center [613, 34] width 96 height 69
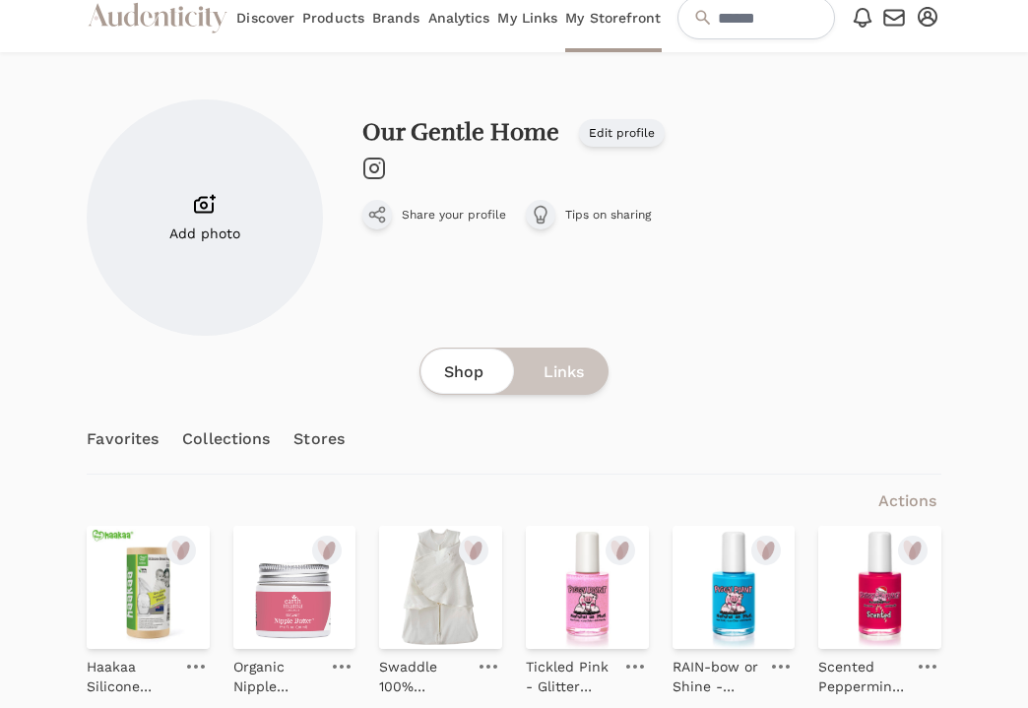
scroll to position [18, 0]
click at [546, 210] on icon at bounding box center [541, 214] width 20 height 20
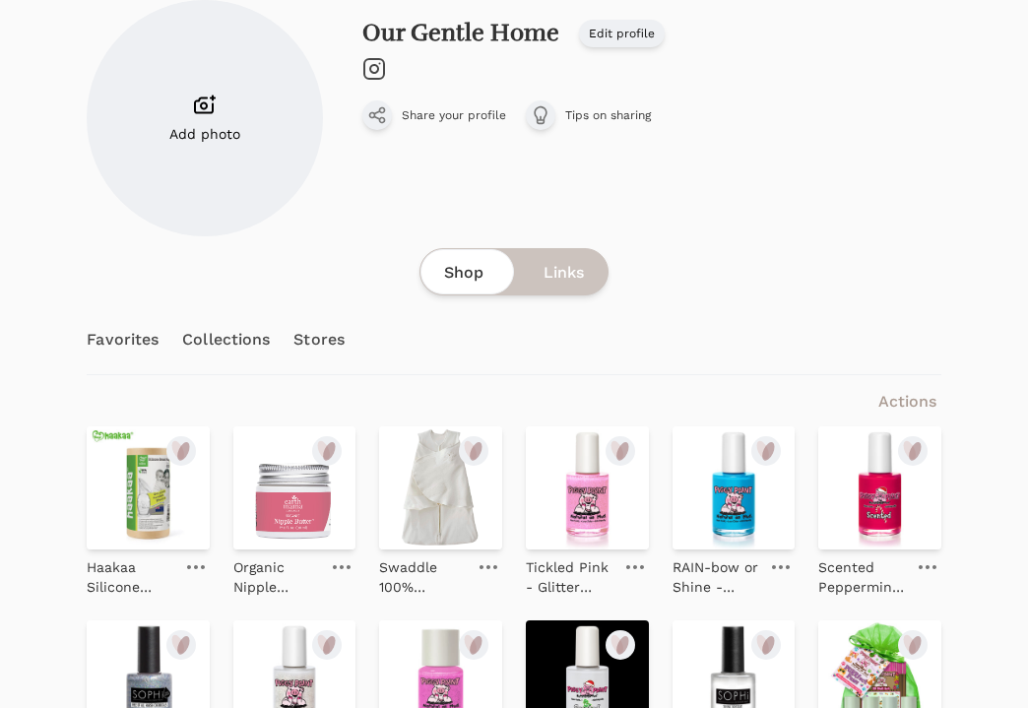
scroll to position [130, 0]
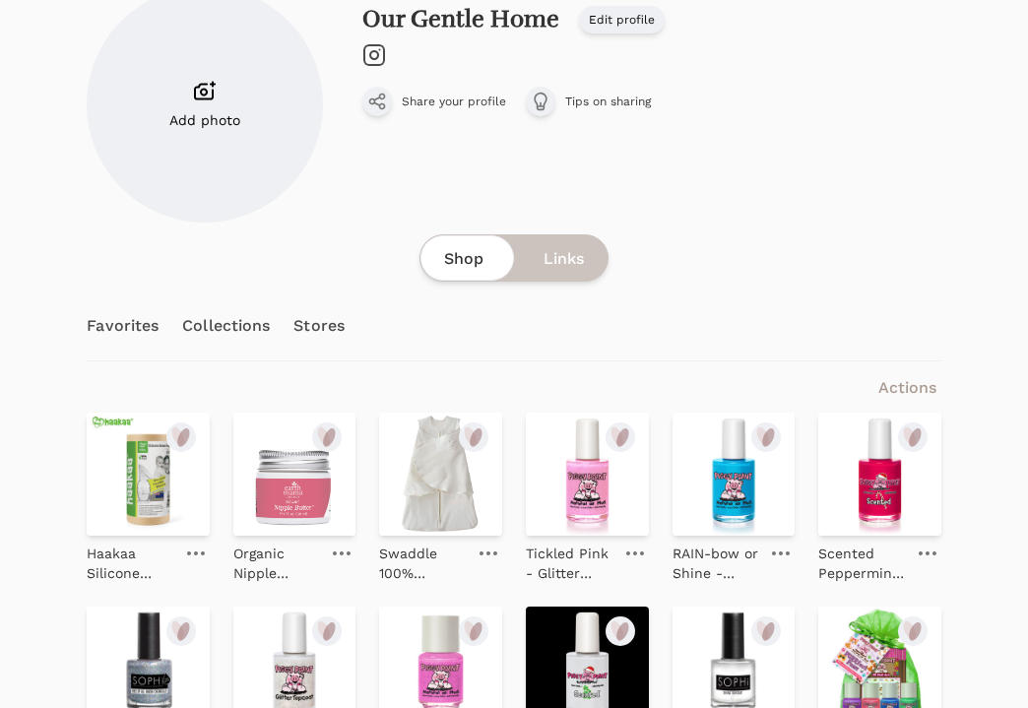
click at [219, 338] on link "Collections" at bounding box center [226, 325] width 88 height 69
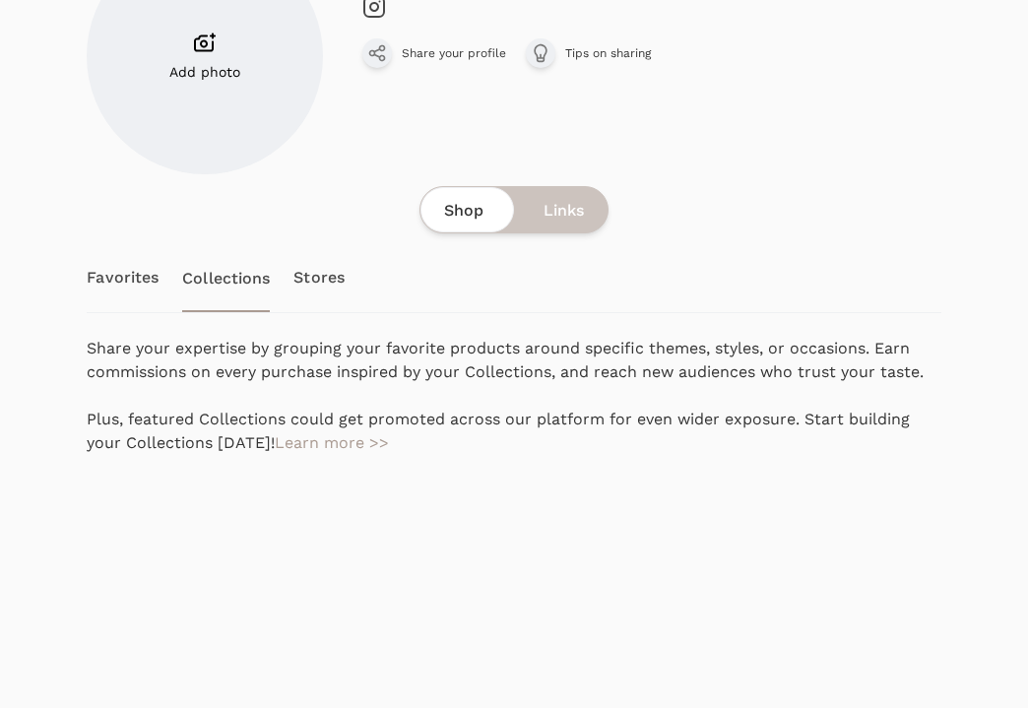
scroll to position [284, 0]
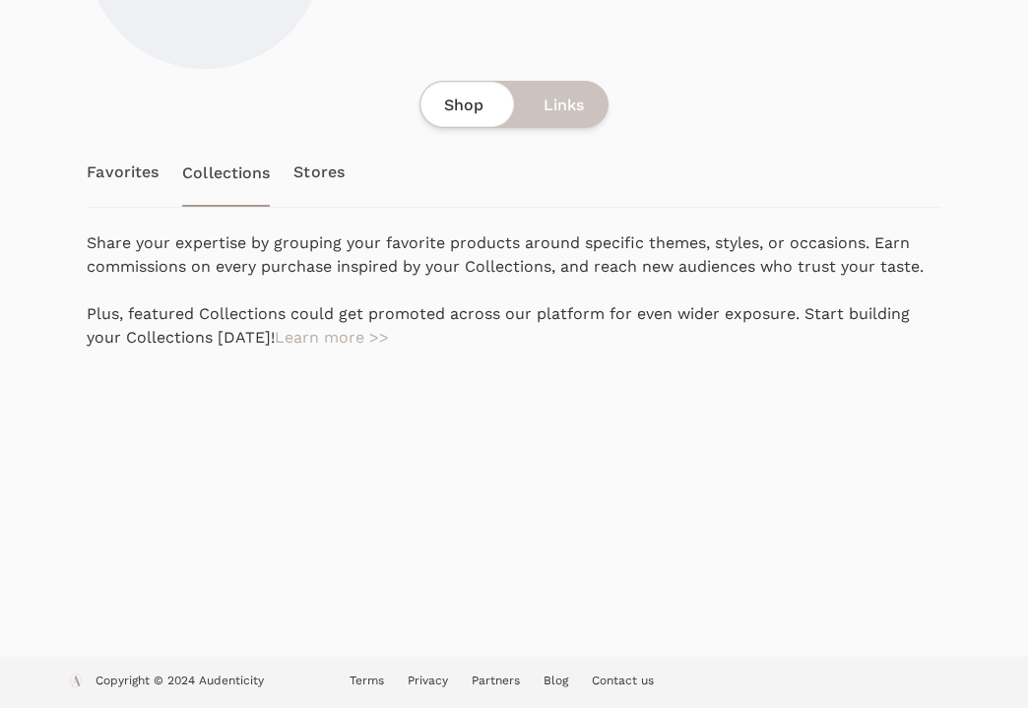
click at [281, 340] on link "Learn more >>" at bounding box center [332, 337] width 114 height 19
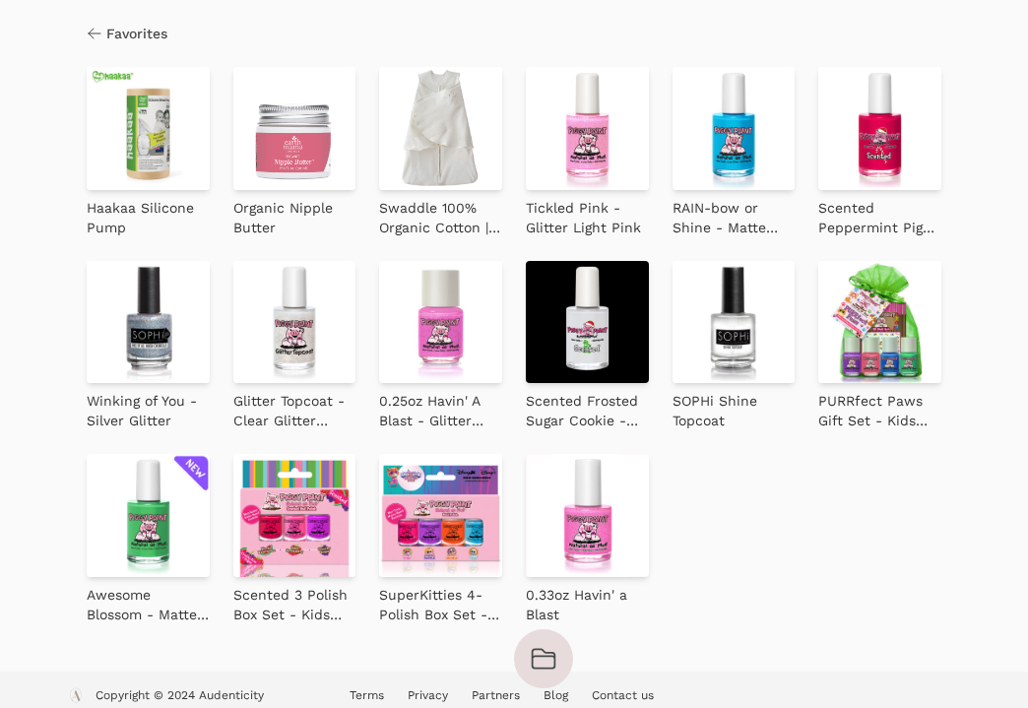
scroll to position [129, 0]
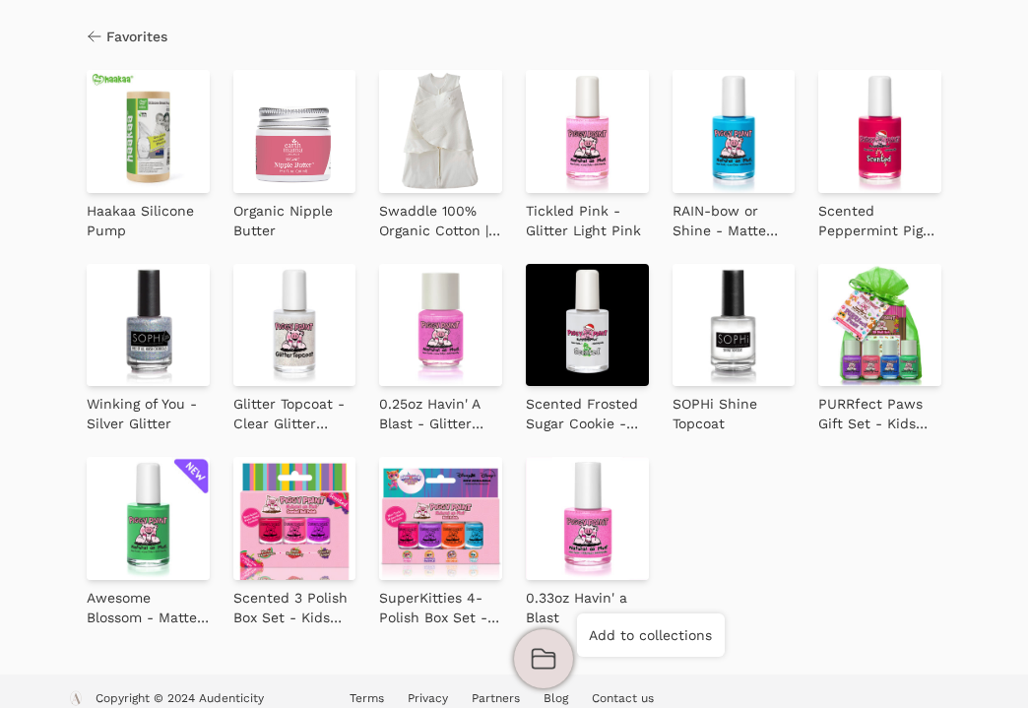
click at [548, 664] on icon "button" at bounding box center [544, 659] width 28 height 28
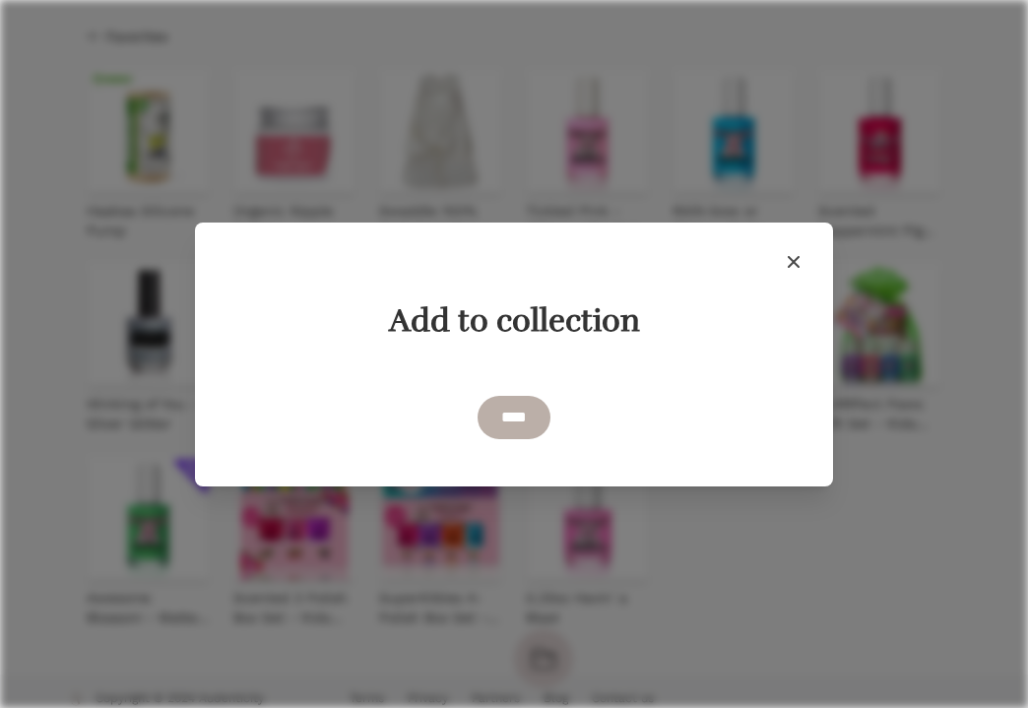
click at [523, 425] on input "****" at bounding box center [514, 417] width 73 height 43
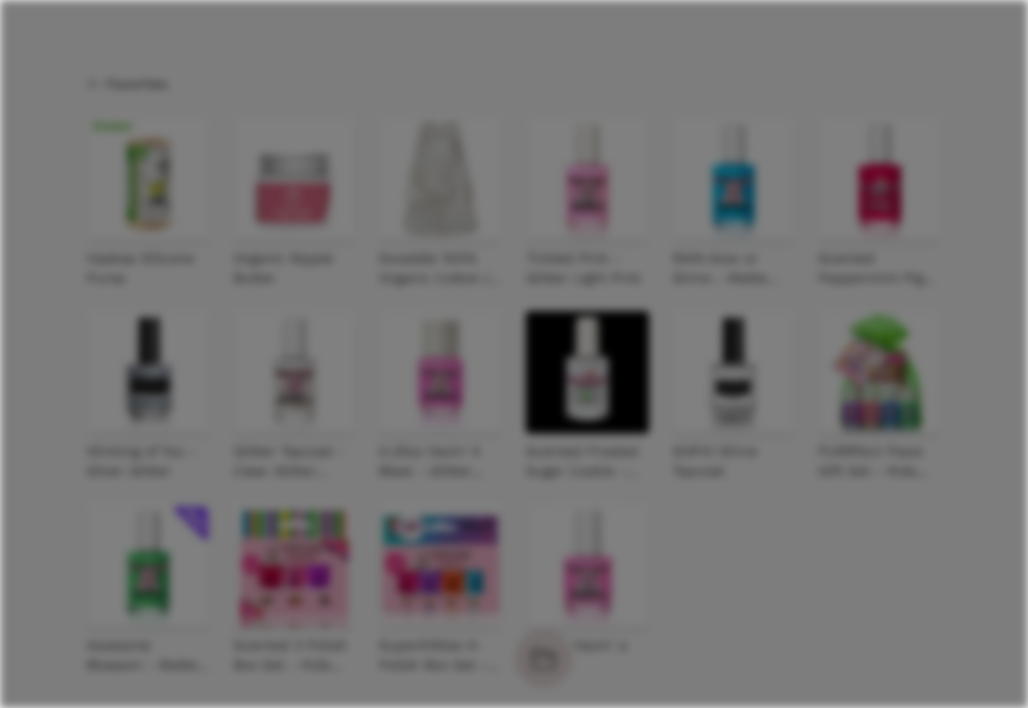
scroll to position [176, 0]
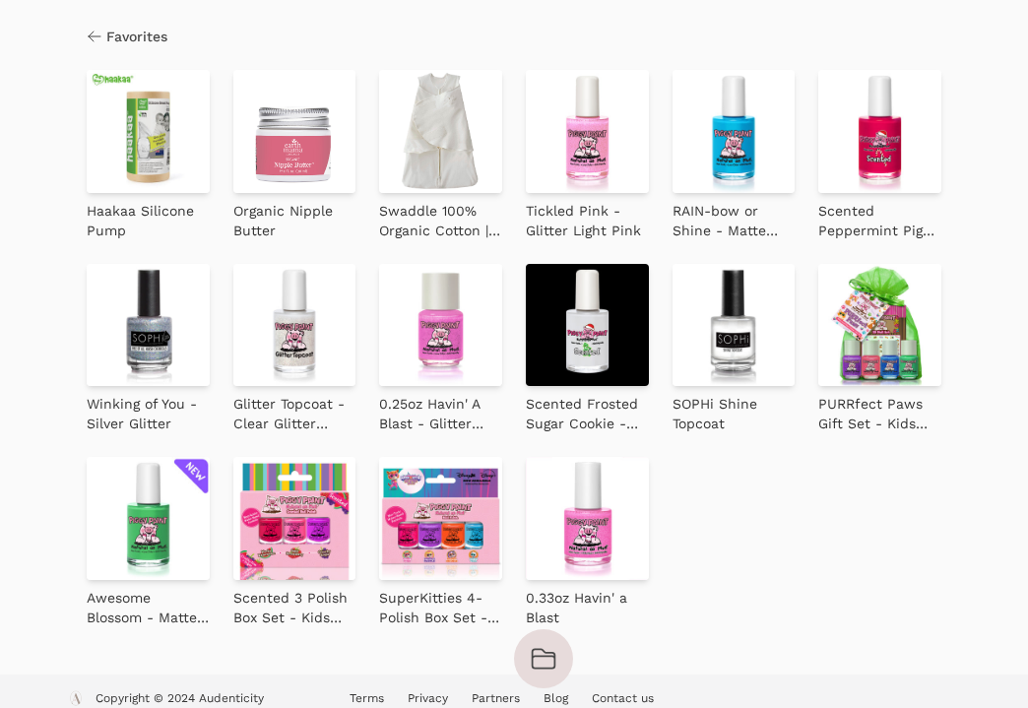
click at [147, 176] on img at bounding box center [148, 131] width 123 height 123
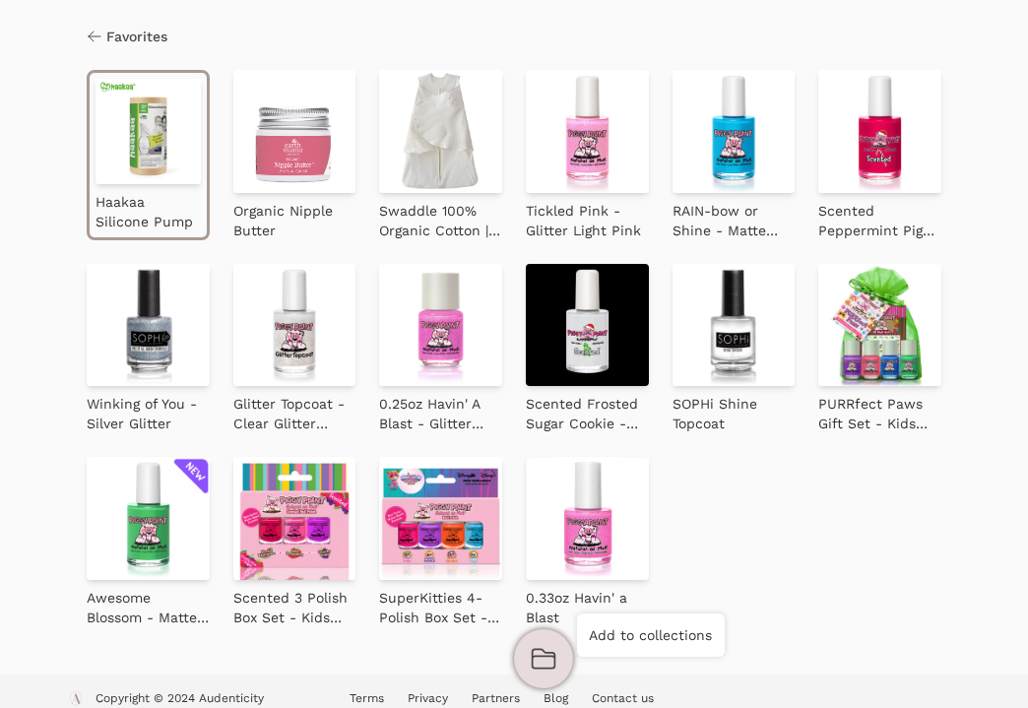
click at [530, 654] on icon "button" at bounding box center [544, 659] width 28 height 28
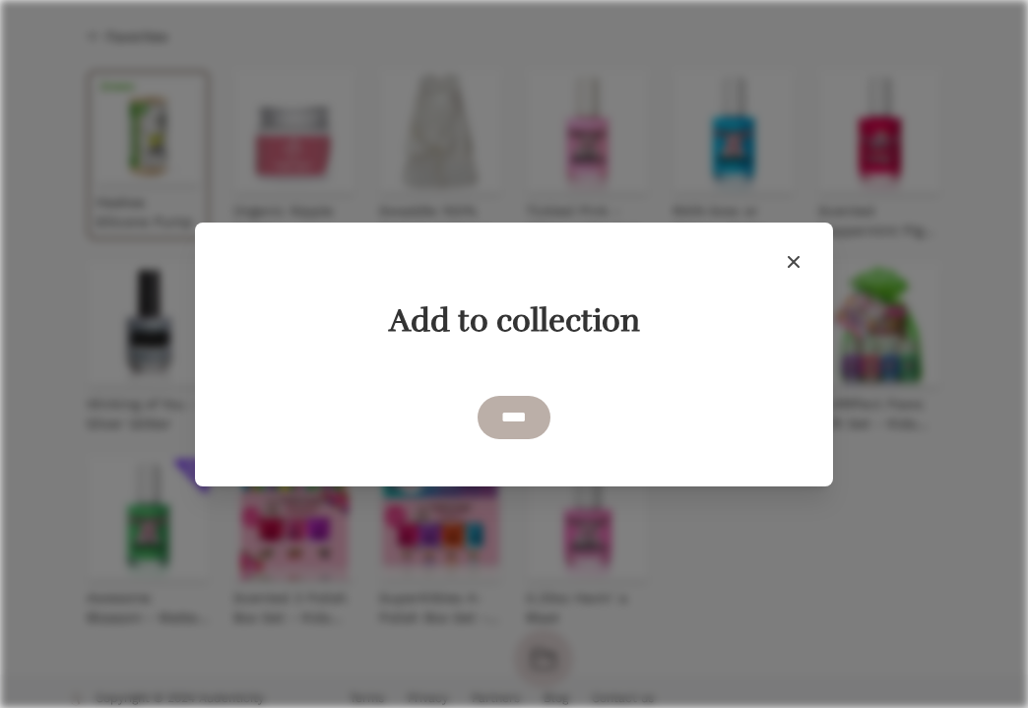
click at [522, 430] on input "****" at bounding box center [514, 417] width 73 height 43
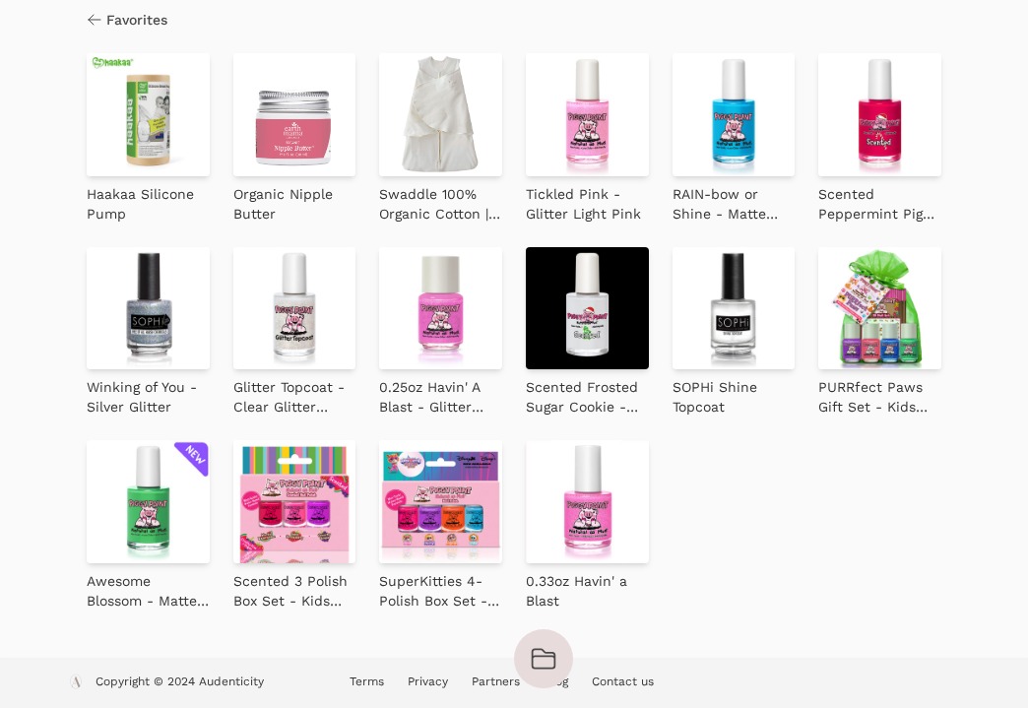
scroll to position [0, 0]
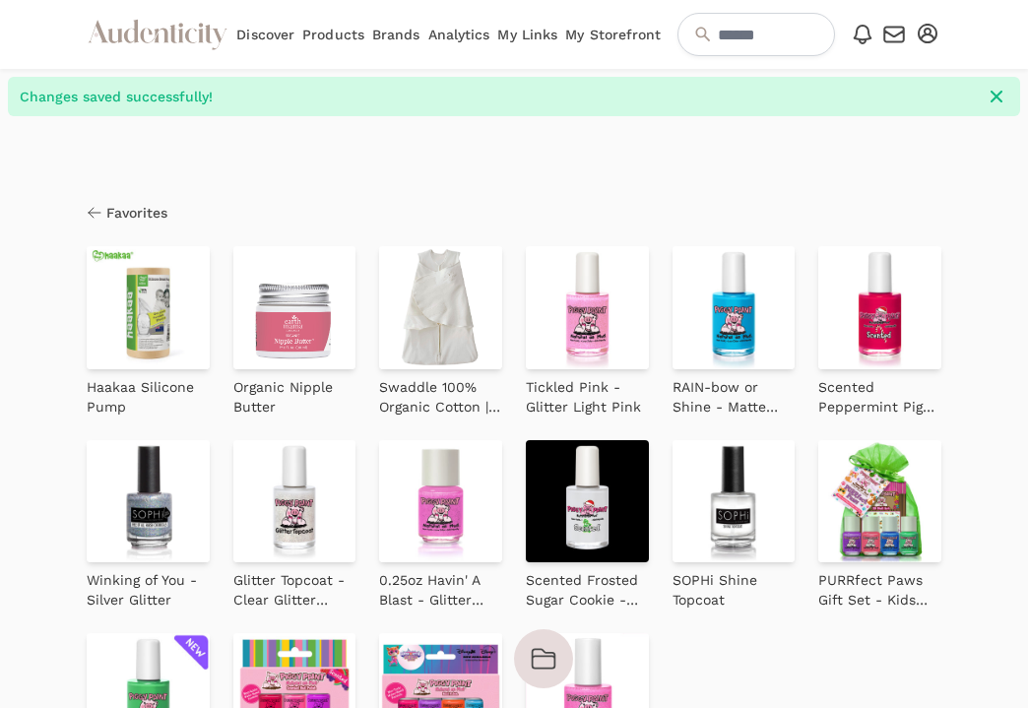
click at [106, 209] on span "Favorites" at bounding box center [136, 213] width 61 height 20
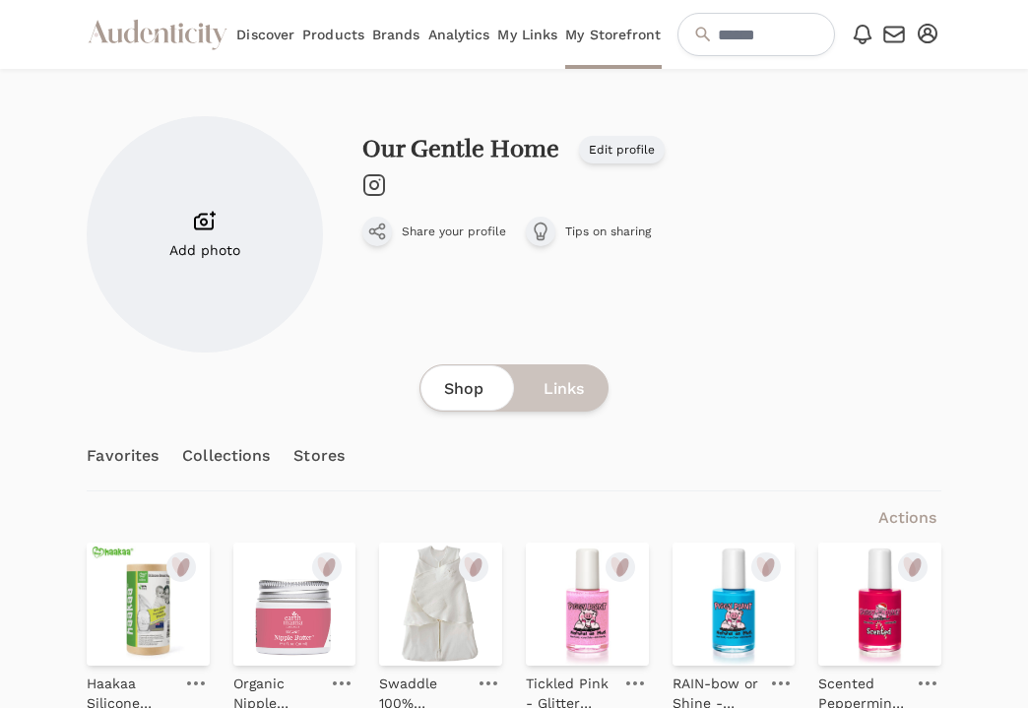
click at [224, 466] on link "Collections" at bounding box center [226, 455] width 88 height 69
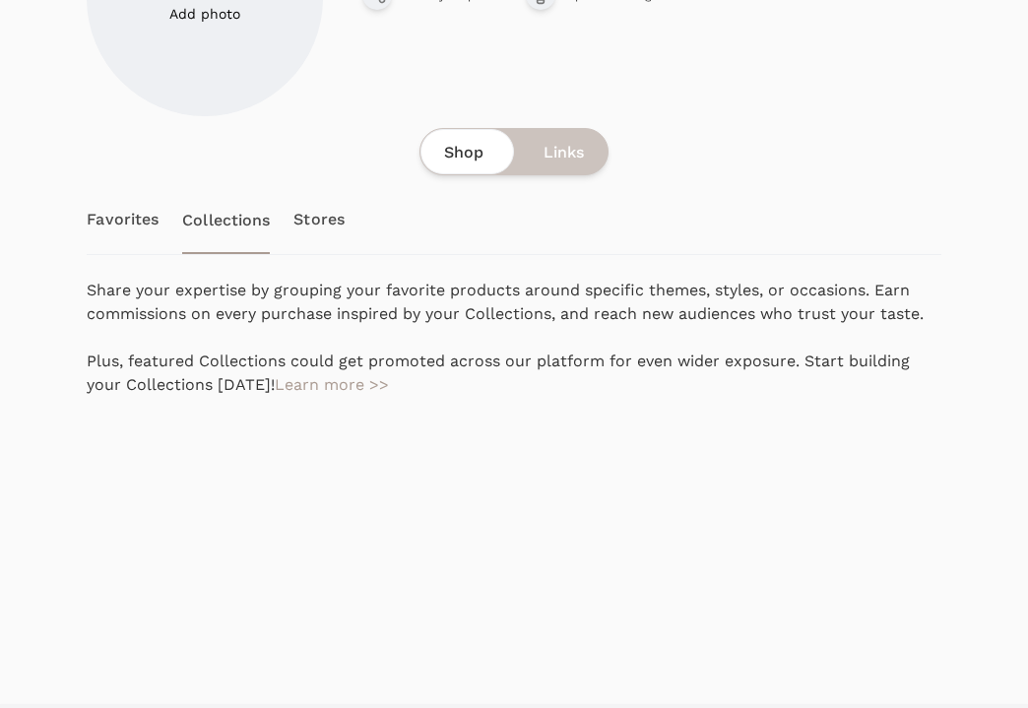
scroll to position [284, 0]
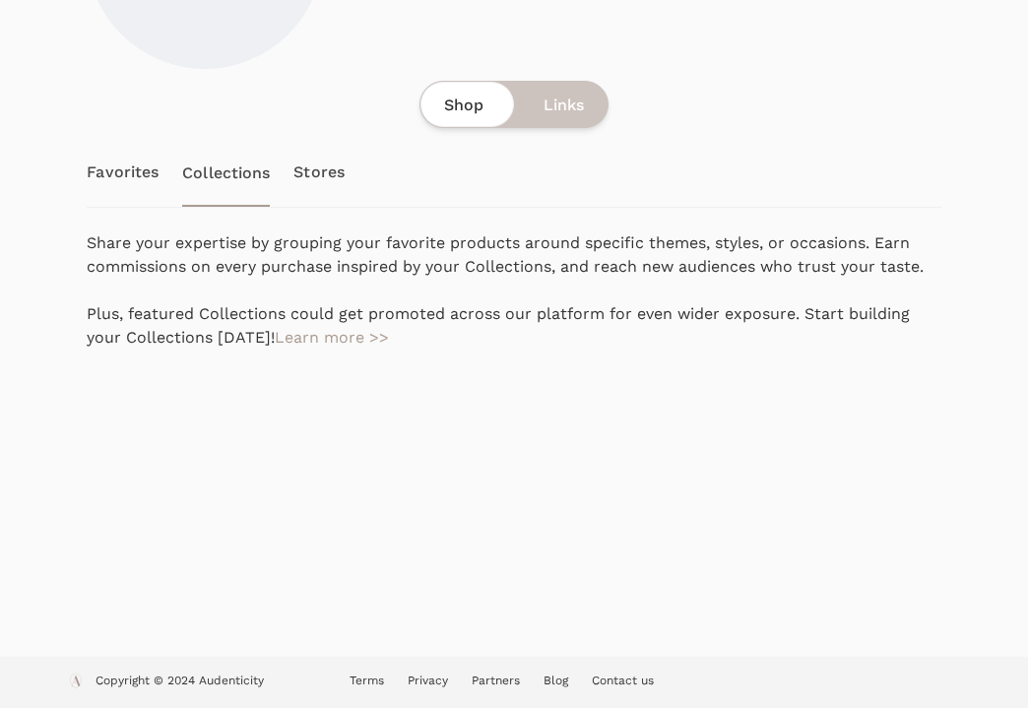
click at [122, 163] on link "Favorites" at bounding box center [123, 172] width 72 height 69
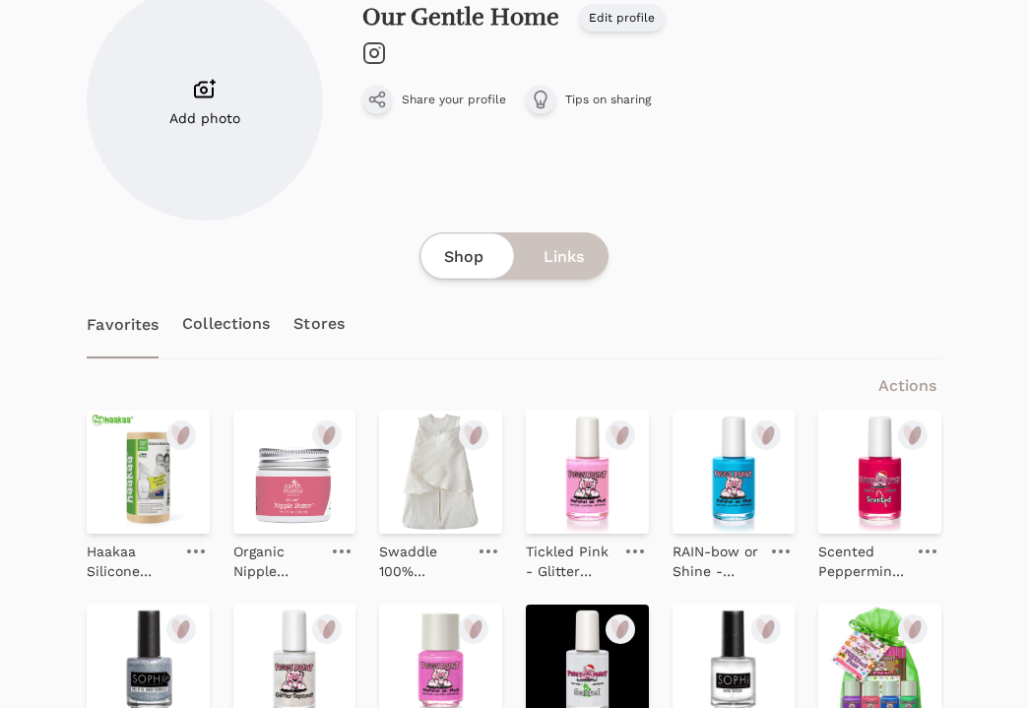
scroll to position [255, 0]
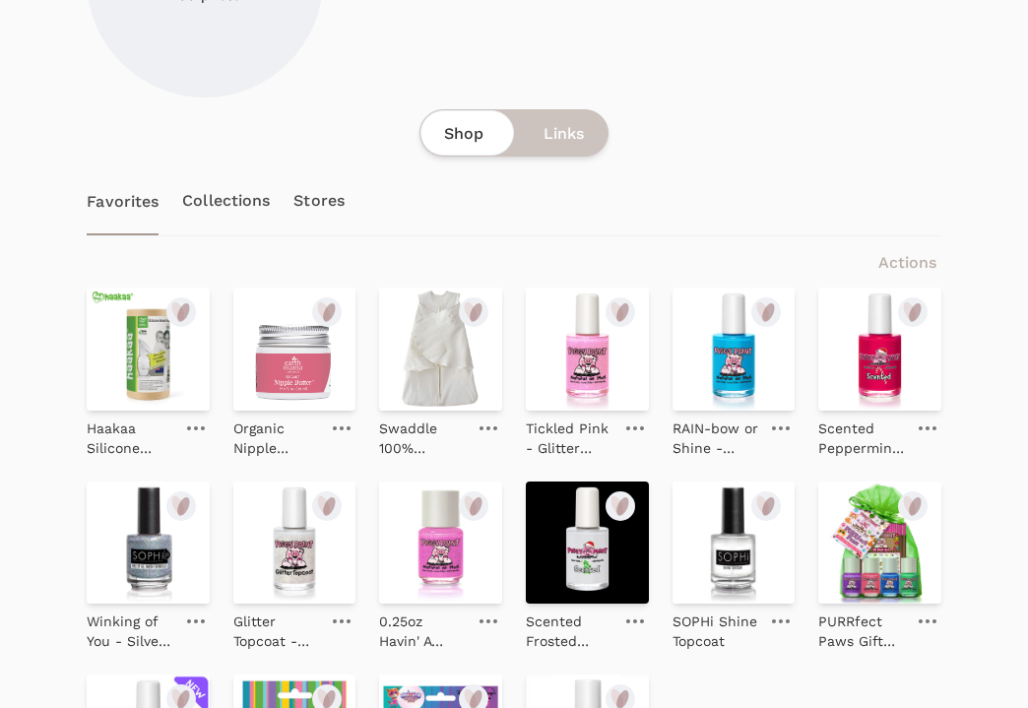
click at [898, 253] on span "Actions" at bounding box center [907, 262] width 58 height 19
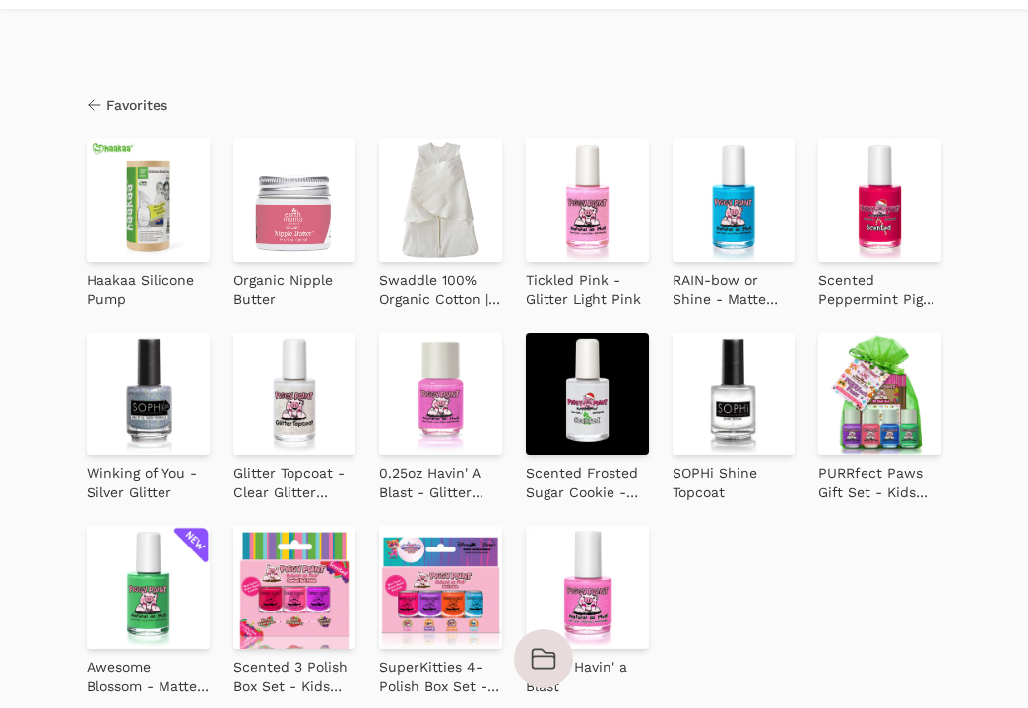
scroll to position [146, 0]
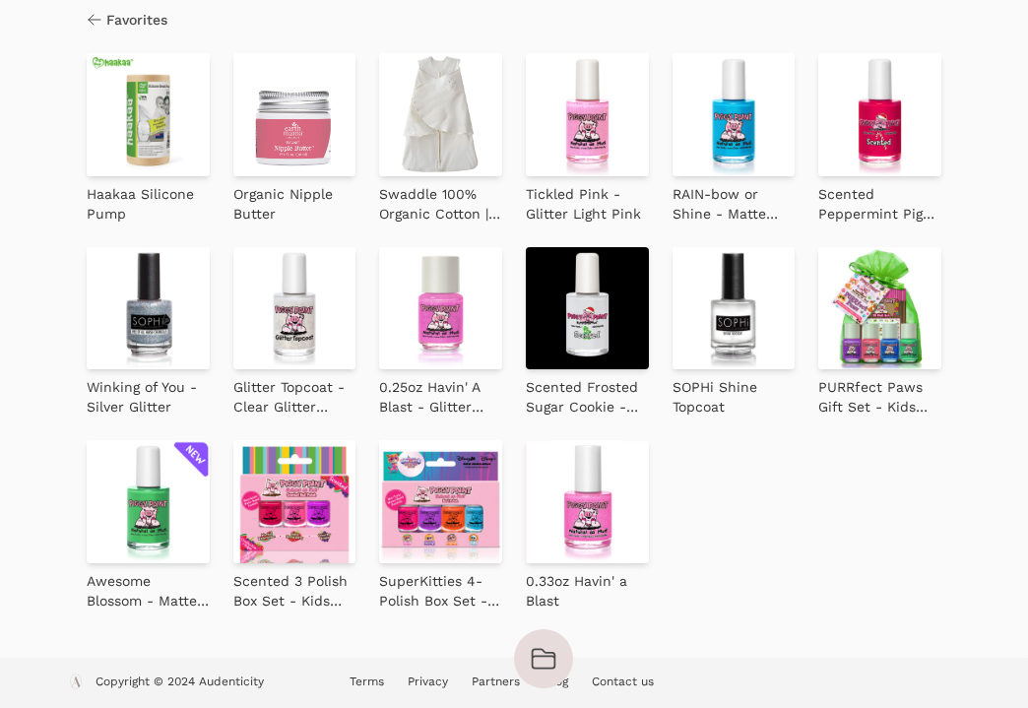
click at [159, 136] on img at bounding box center [148, 114] width 123 height 123
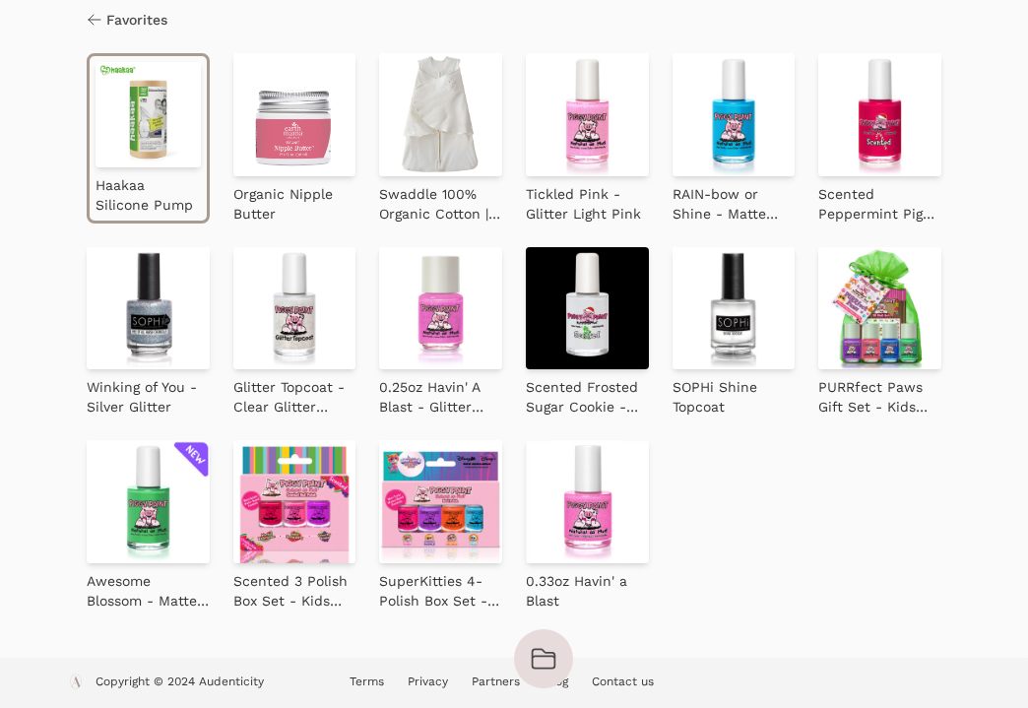
click at [282, 131] on img at bounding box center [294, 114] width 123 height 123
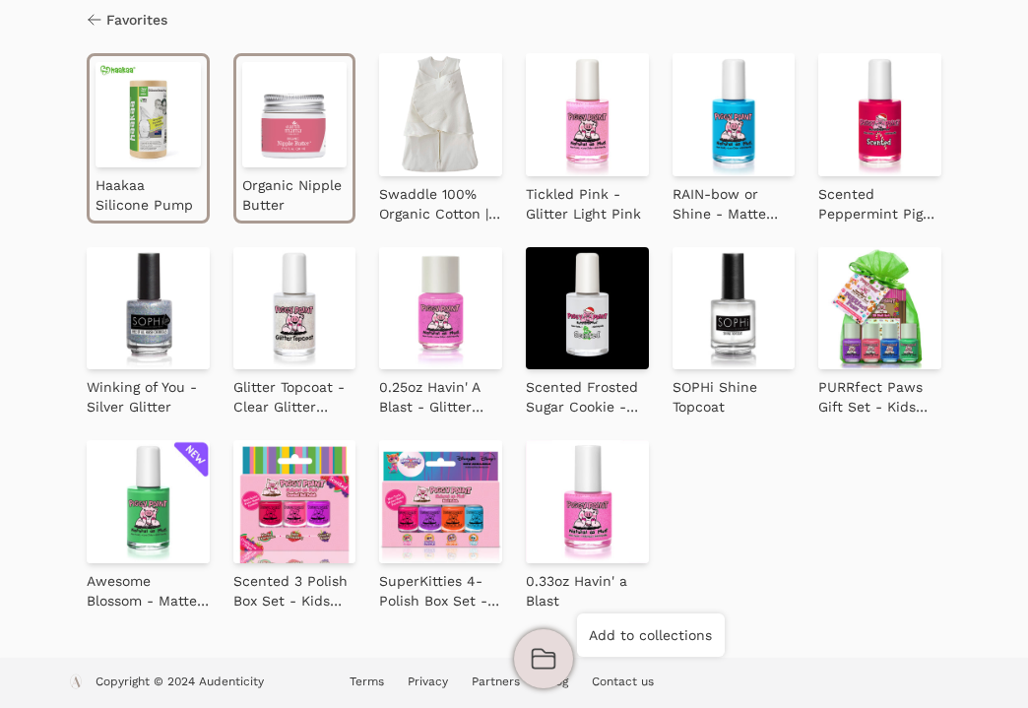
click at [533, 655] on icon "button" at bounding box center [544, 658] width 23 height 19
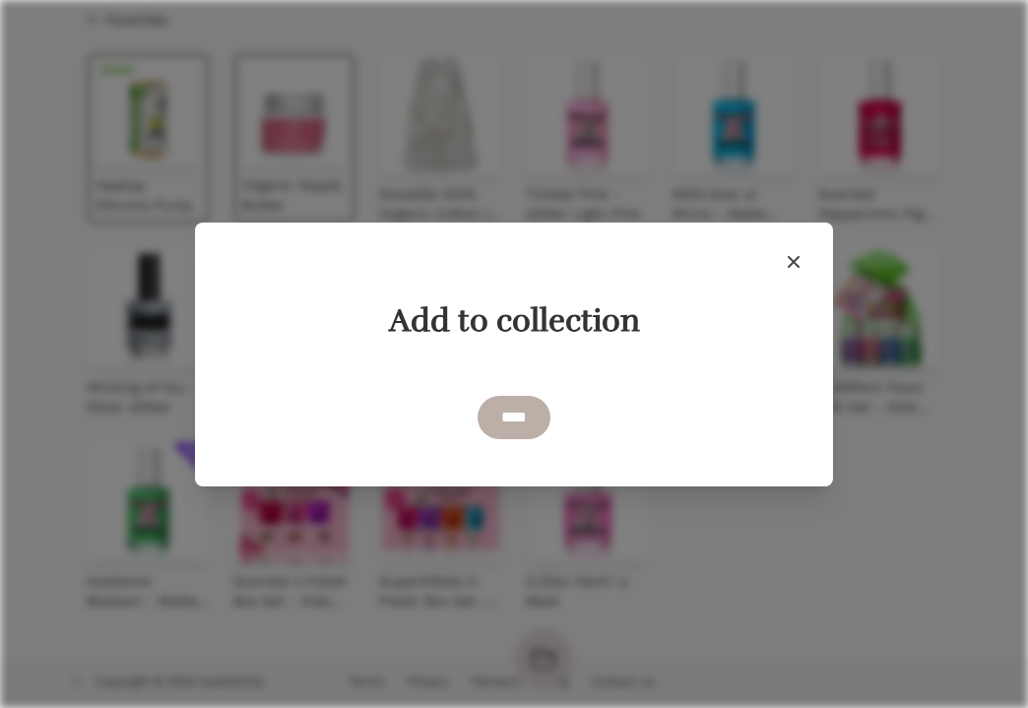
click at [523, 417] on input "****" at bounding box center [514, 417] width 73 height 43
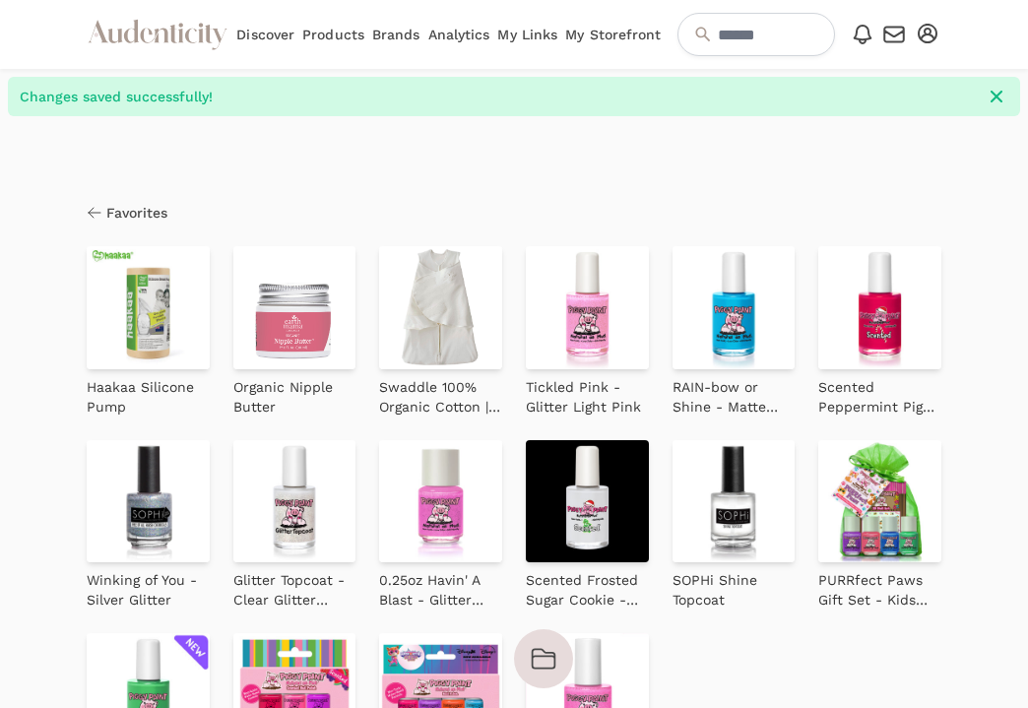
scroll to position [0, 0]
click at [131, 213] on span "Favorites" at bounding box center [136, 213] width 61 height 20
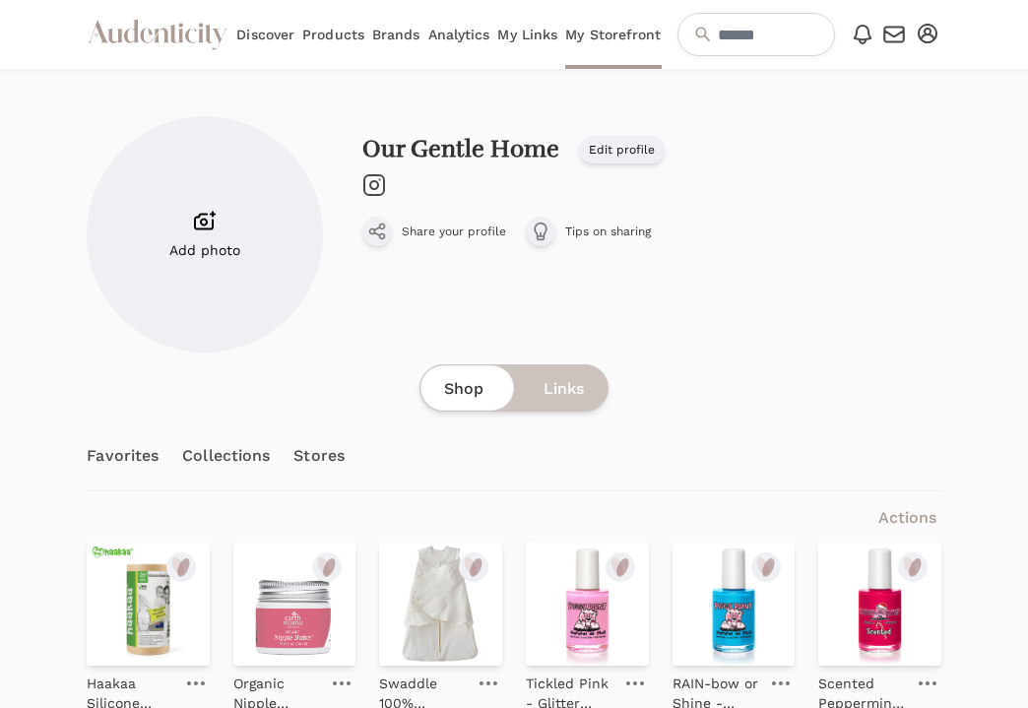
click at [211, 462] on link "Collections" at bounding box center [226, 455] width 88 height 69
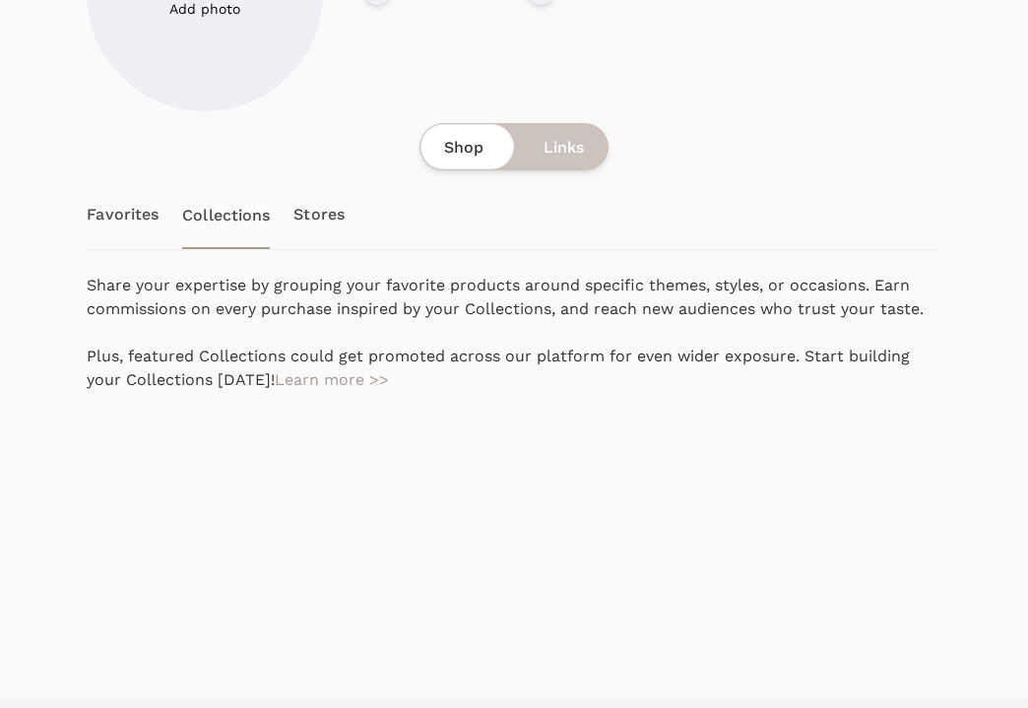
scroll to position [284, 0]
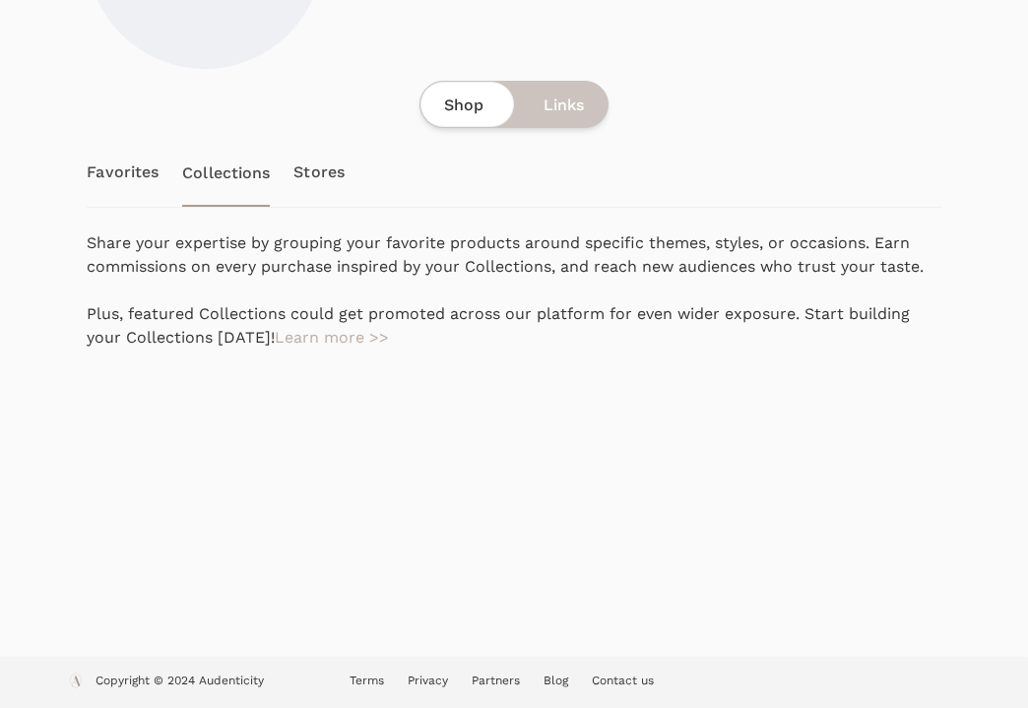
click at [347, 331] on link "Learn more >>" at bounding box center [332, 337] width 114 height 19
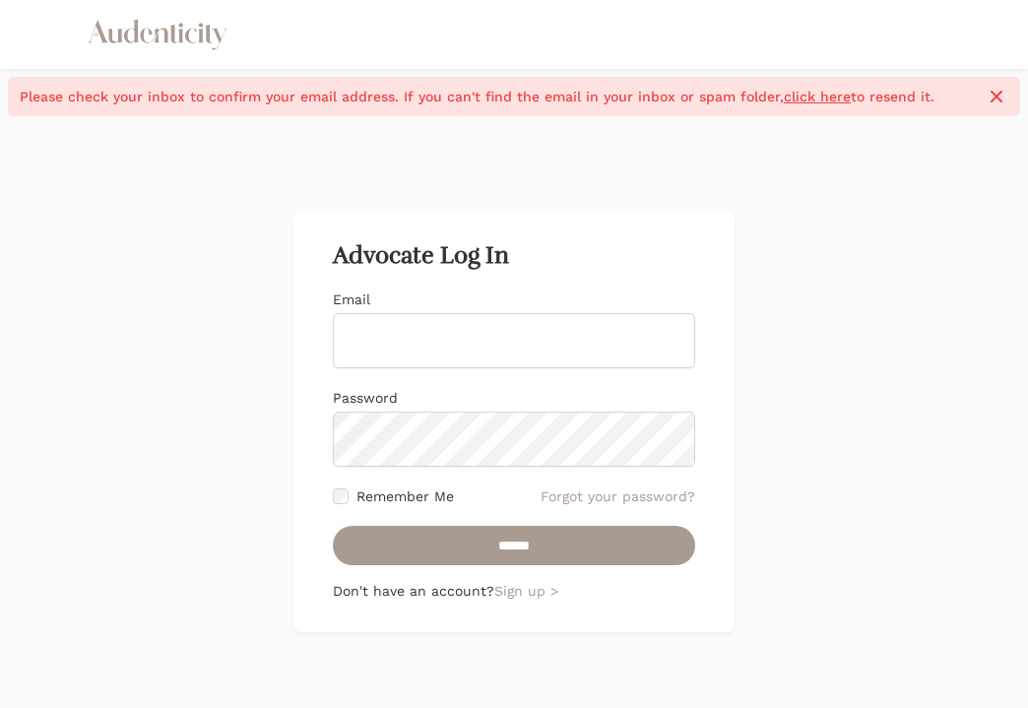
click at [416, 342] on input "Email" at bounding box center [514, 340] width 362 height 55
type input "**********"
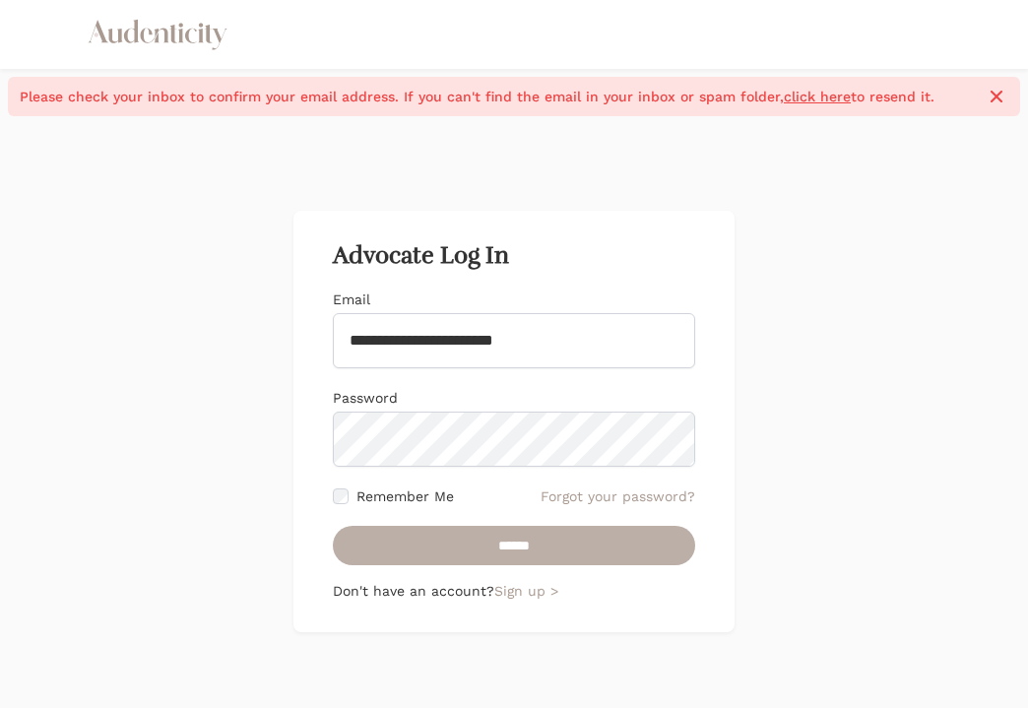
click at [481, 550] on input "******" at bounding box center [514, 545] width 362 height 39
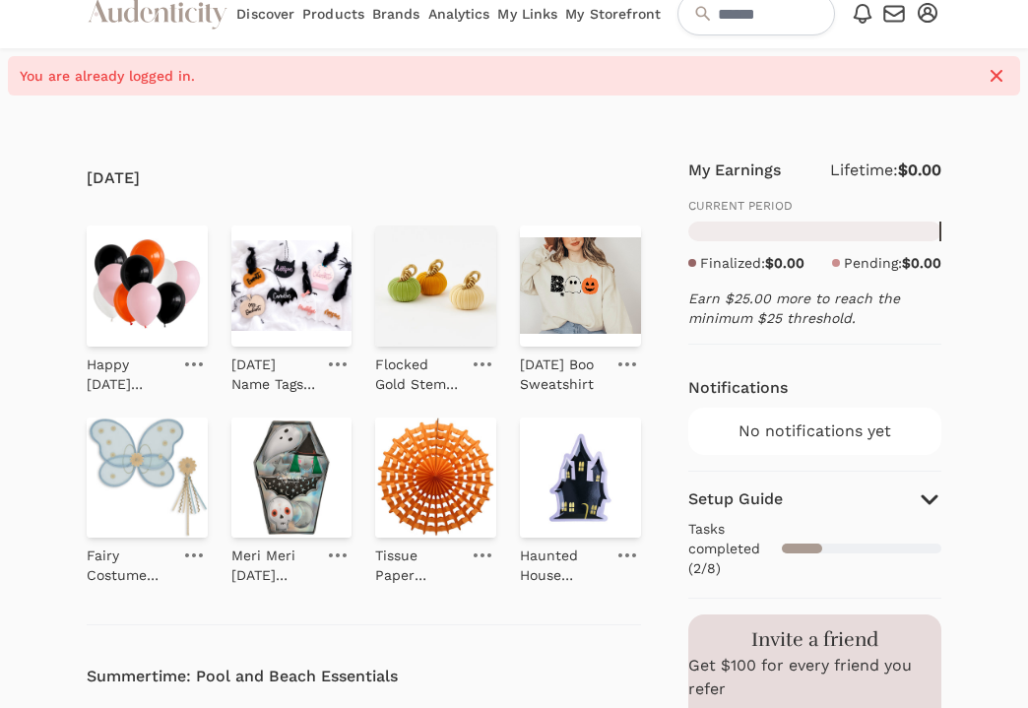
scroll to position [32, 0]
